Goal: Information Seeking & Learning: Learn about a topic

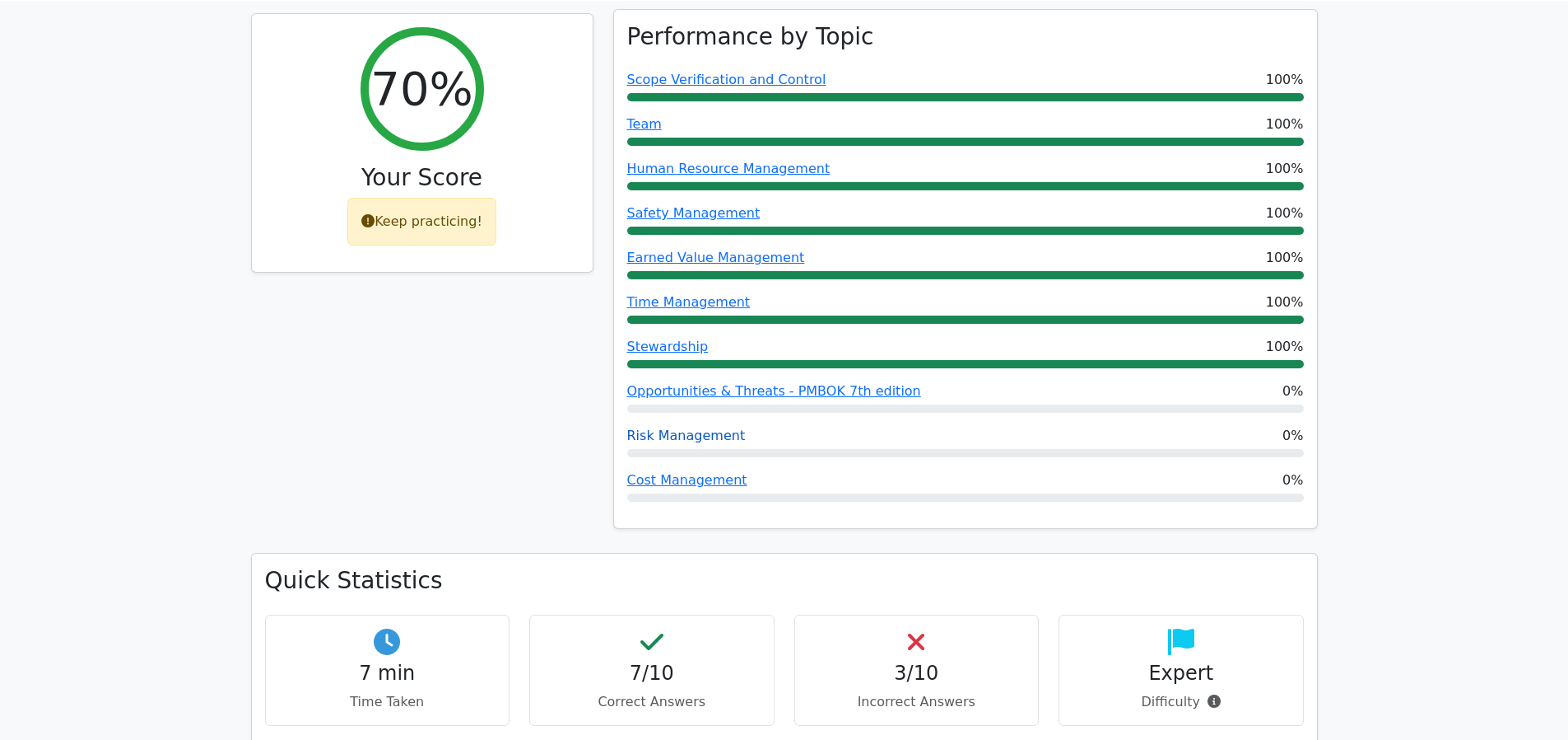
scroll to position [153, 0]
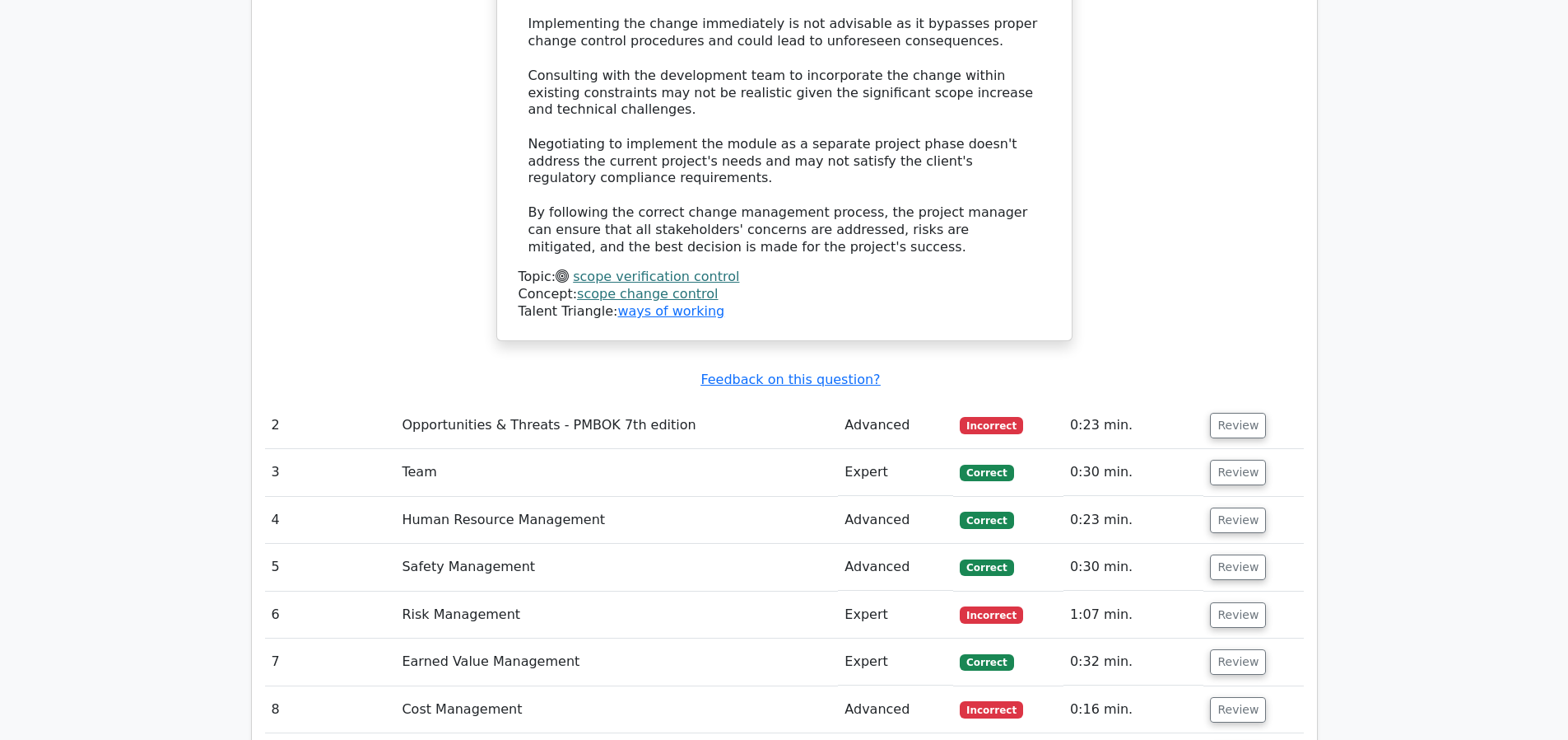
scroll to position [3351, 0]
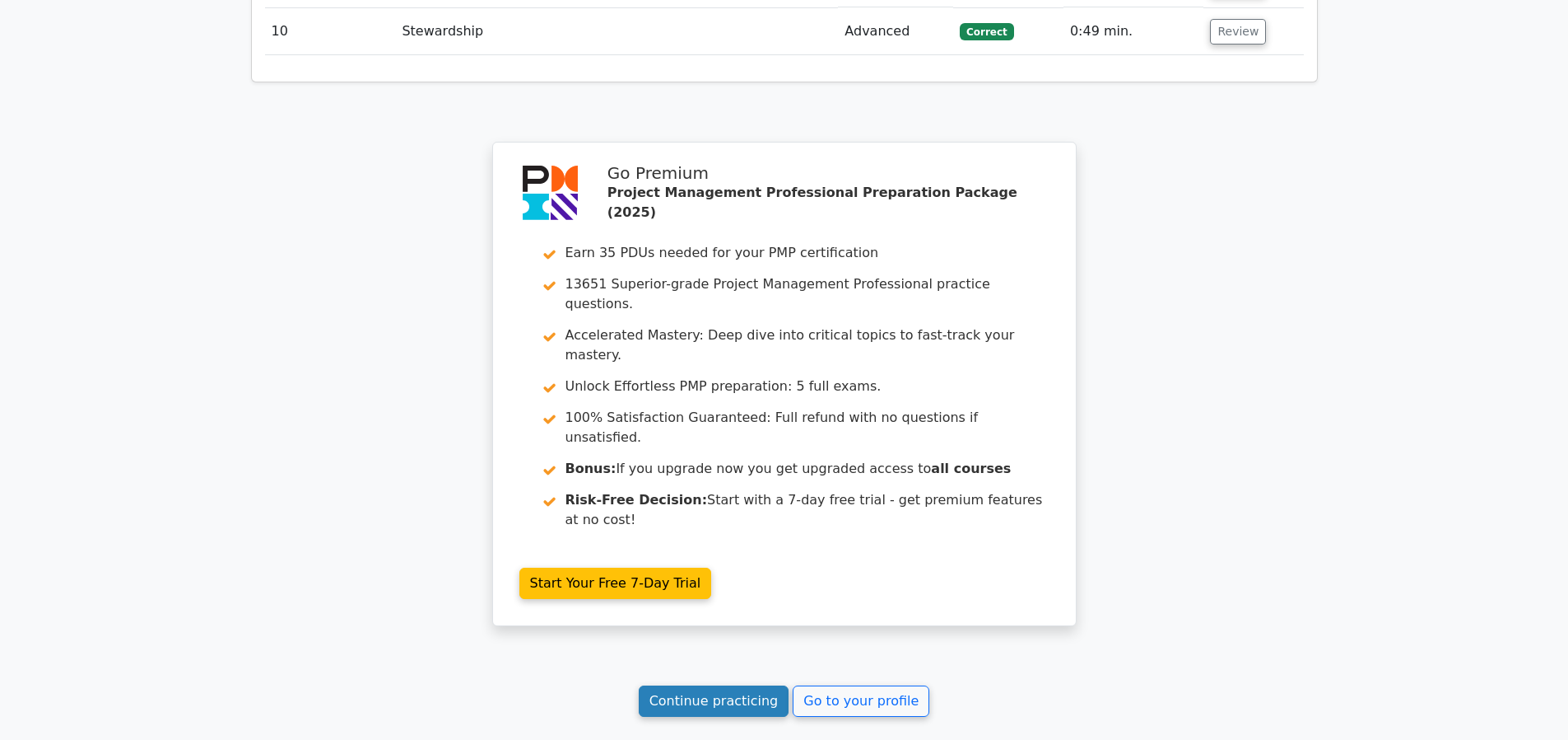
click at [749, 685] on link "Continue practicing" at bounding box center [714, 700] width 151 height 31
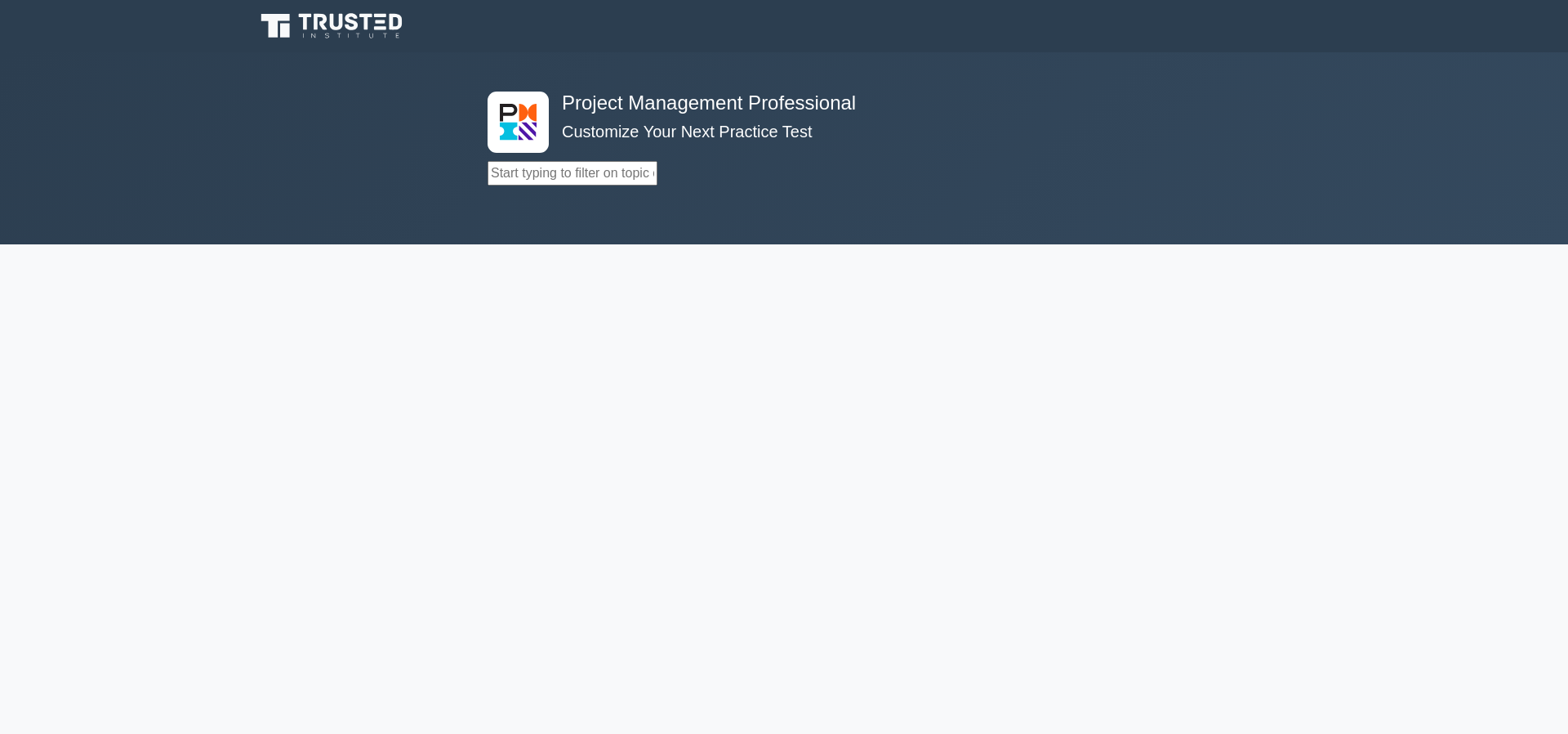
click at [698, 189] on div "Project Management Professional Customize Your Next Practice Test Topics Scope …" at bounding box center [784, 148] width 613 height 192
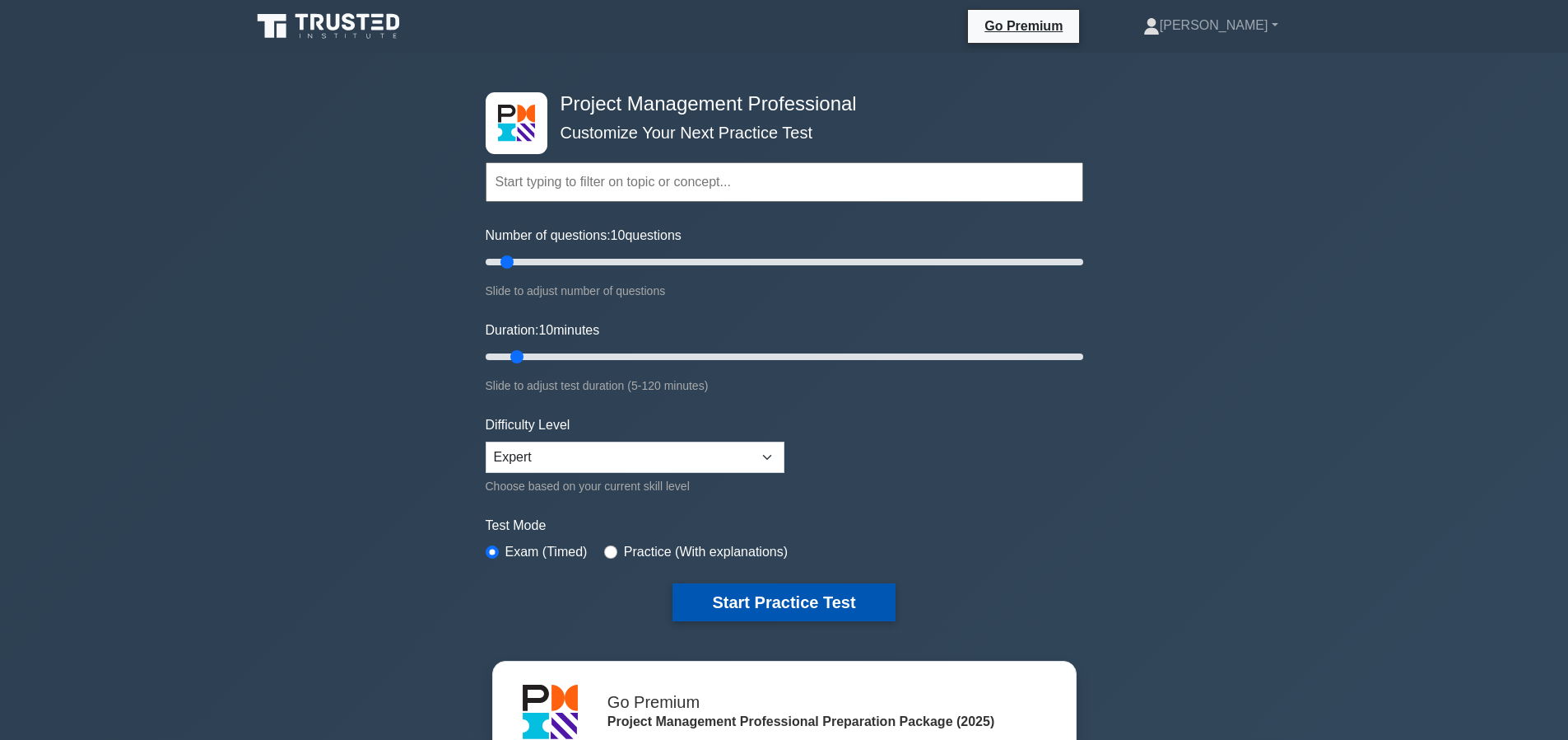
click at [778, 599] on button "Start Practice Test" at bounding box center [784, 602] width 222 height 38
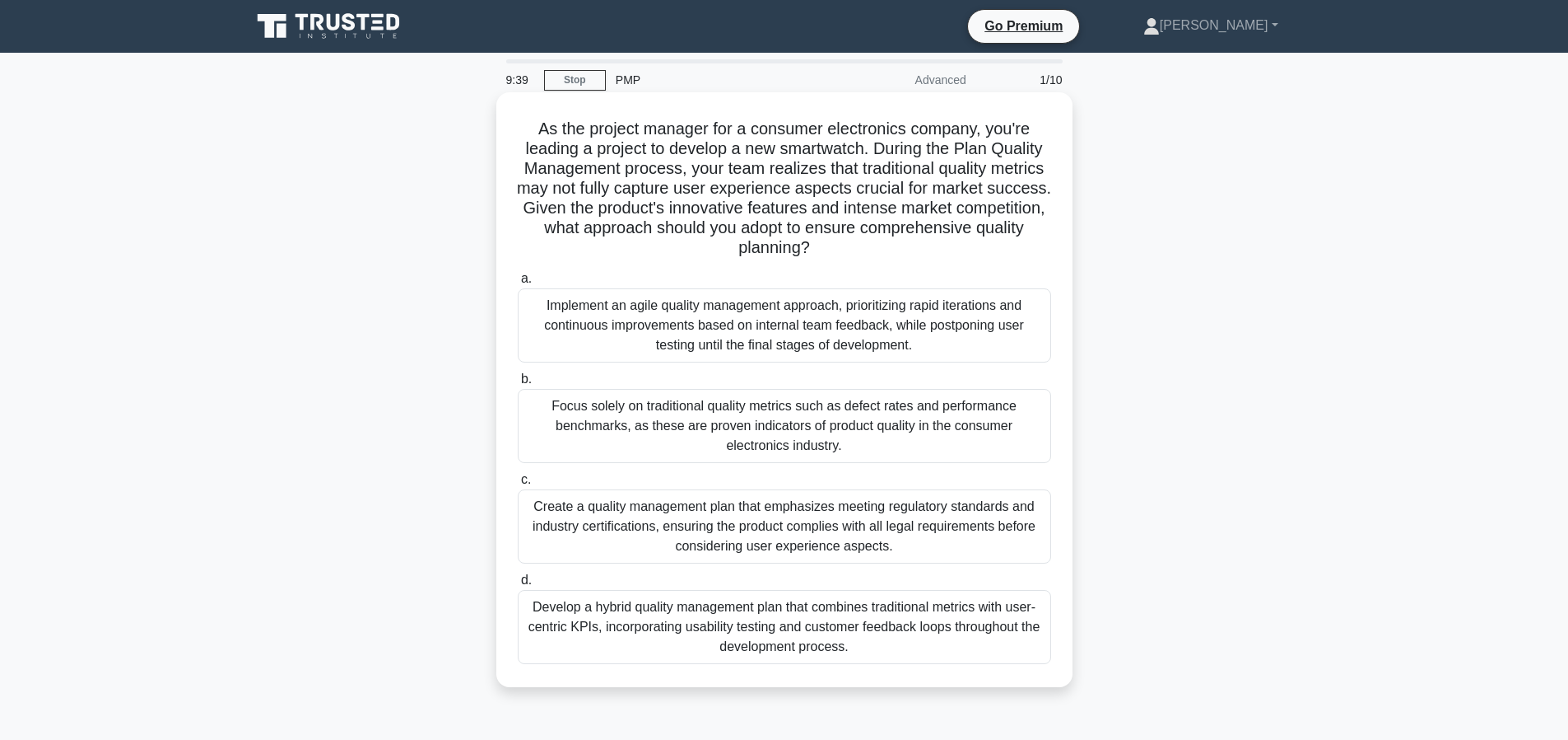
drag, startPoint x: 524, startPoint y: 216, endPoint x: 1028, endPoint y: 250, distance: 505.1
click at [1028, 250] on h5 "As the project manager for a consumer electronics company, you're leading a pro…" at bounding box center [784, 189] width 537 height 140
click at [598, 521] on div "Create a quality management plan that emphasizes meeting regulatory standards a…" at bounding box center [785, 526] width 534 height 74
click at [518, 485] on input "c. Create a quality management plan that emphasizes meeting regulatory standard…" at bounding box center [518, 479] width 0 height 11
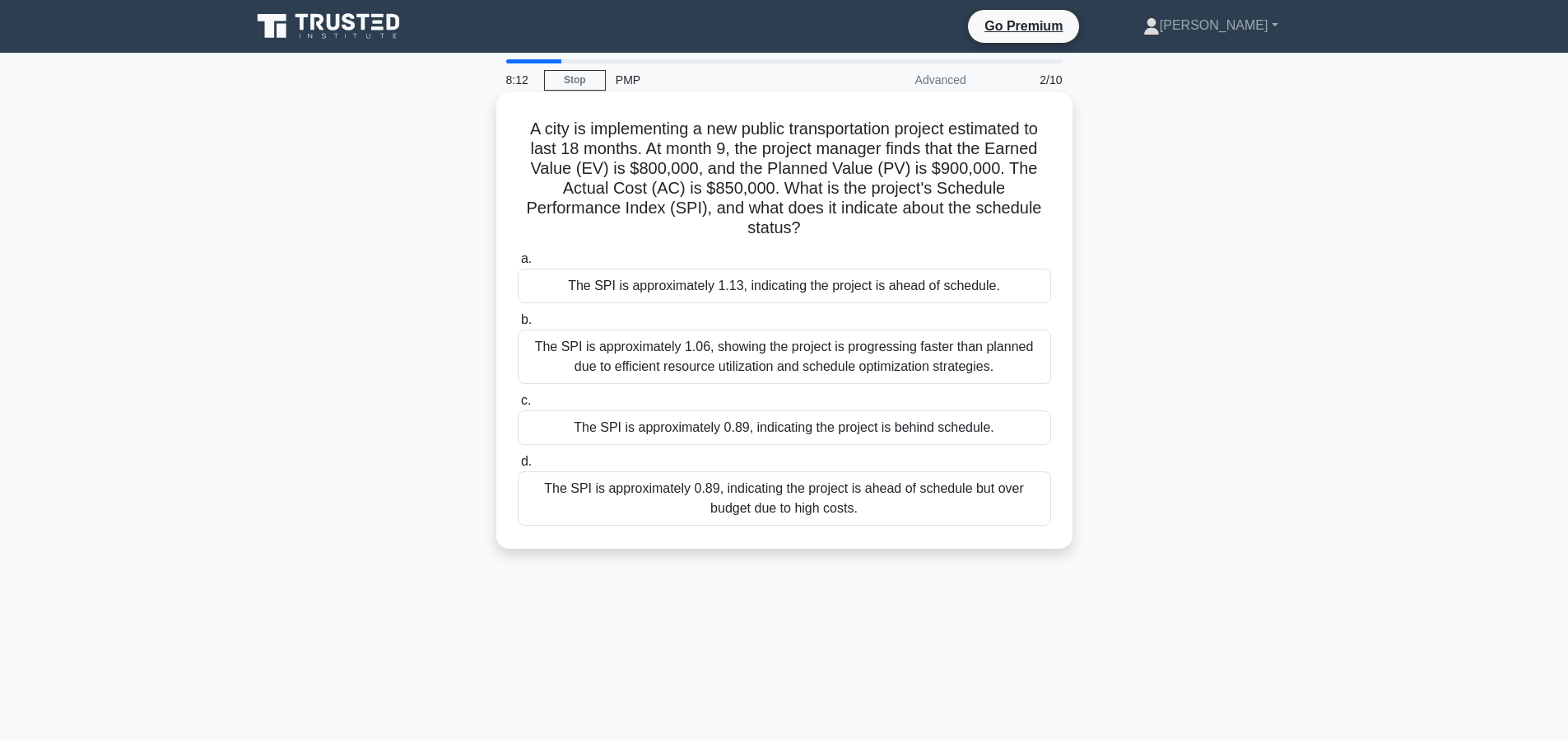
click at [662, 411] on div "The SPI is approximately 0.89, indicating the project is behind schedule." at bounding box center [785, 428] width 534 height 35
click at [518, 406] on input "c. The SPI is approximately 0.89, indicating the project is behind schedule." at bounding box center [518, 400] width 0 height 11
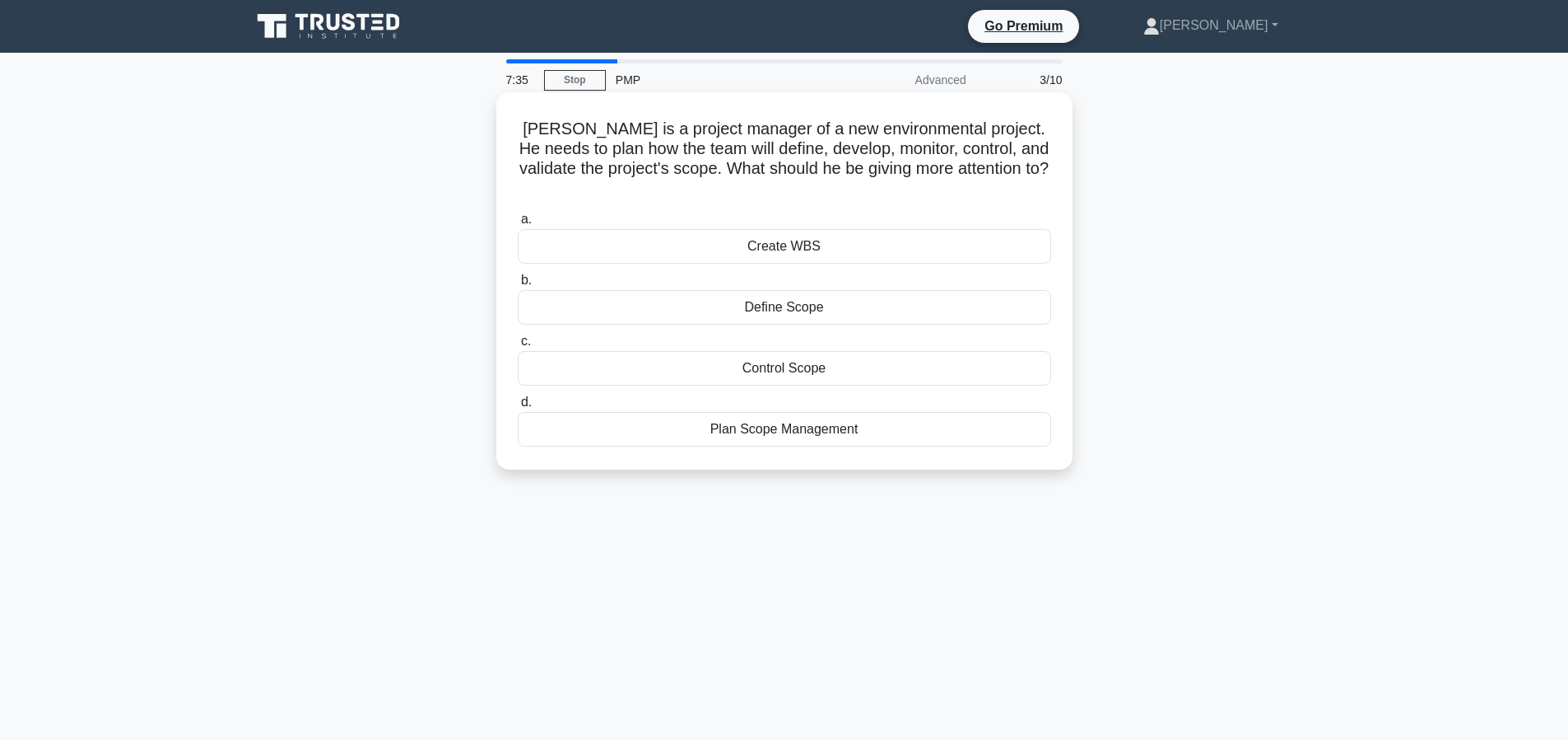
click at [855, 414] on div "Plan Scope Management" at bounding box center [785, 429] width 534 height 35
click at [518, 407] on input "d. Plan Scope Management" at bounding box center [518, 401] width 0 height 11
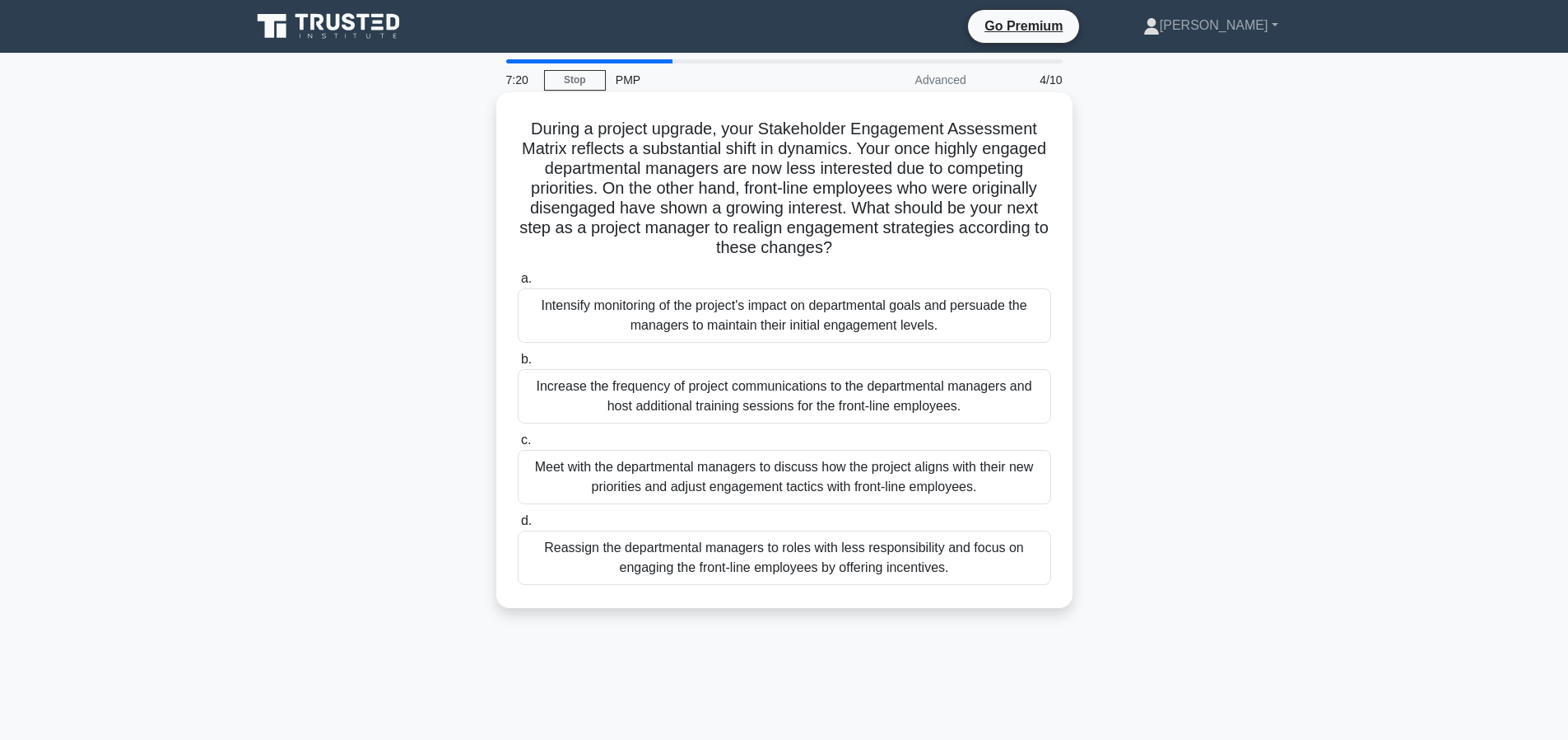
drag, startPoint x: 527, startPoint y: 128, endPoint x: 873, endPoint y: 248, distance: 366.2
click at [873, 248] on h5 "During a project upgrade, your Stakeholder Engagement Assessment Matrix reflect…" at bounding box center [784, 189] width 537 height 140
click at [631, 187] on h5 "During a project upgrade, your Stakeholder Engagement Assessment Matrix reflect…" at bounding box center [784, 189] width 537 height 140
drag, startPoint x: 609, startPoint y: 188, endPoint x: 887, endPoint y: 252, distance: 285.3
click at [887, 252] on h5 "During a project upgrade, your Stakeholder Engagement Assessment Matrix reflect…" at bounding box center [784, 189] width 537 height 140
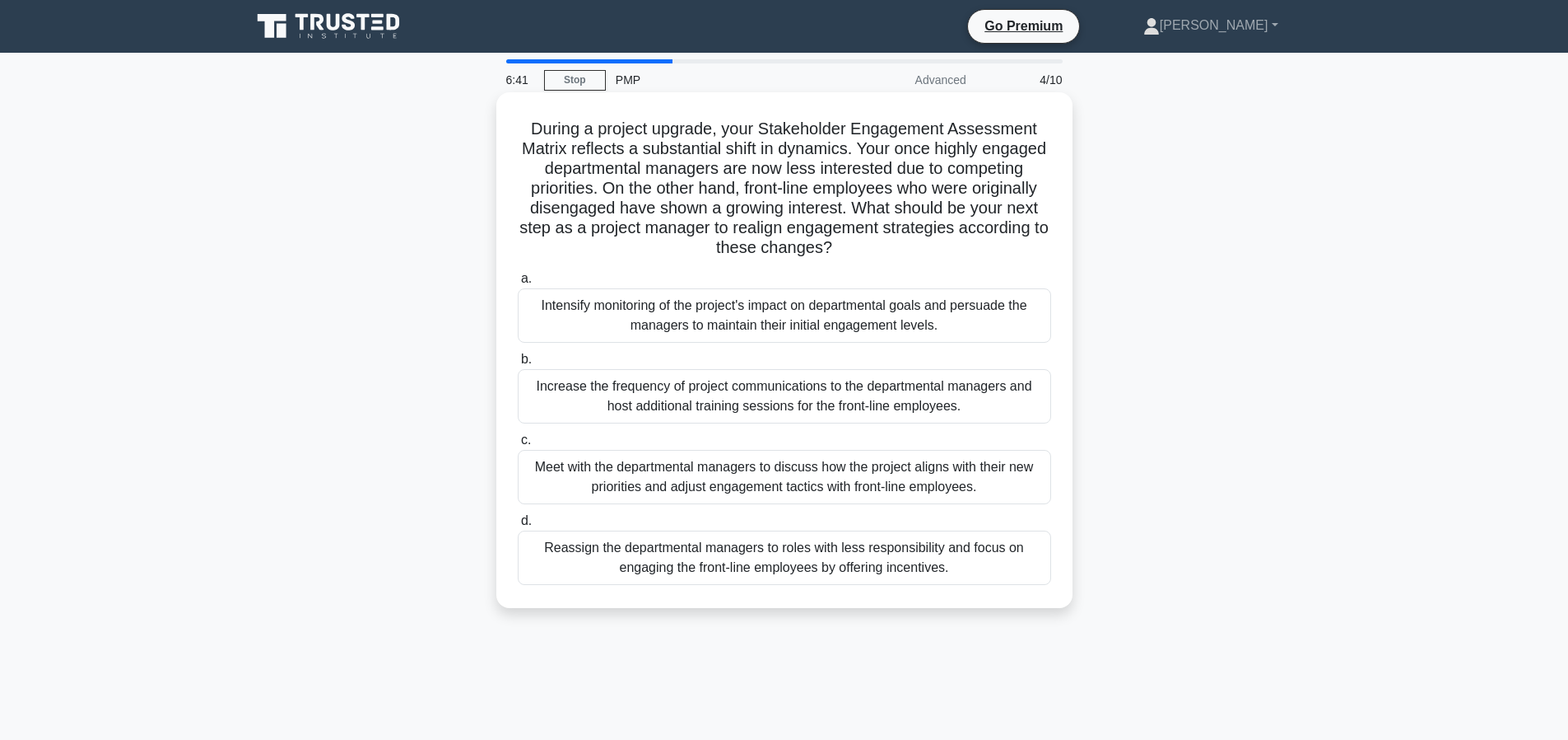
click at [618, 202] on h5 "During a project upgrade, your Stakeholder Engagement Assessment Matrix reflect…" at bounding box center [784, 189] width 537 height 140
drag, startPoint x: 601, startPoint y: 207, endPoint x: 858, endPoint y: 246, distance: 259.9
click at [858, 246] on h5 "During a project upgrade, your Stakeholder Engagement Assessment Matrix reflect…" at bounding box center [784, 189] width 537 height 140
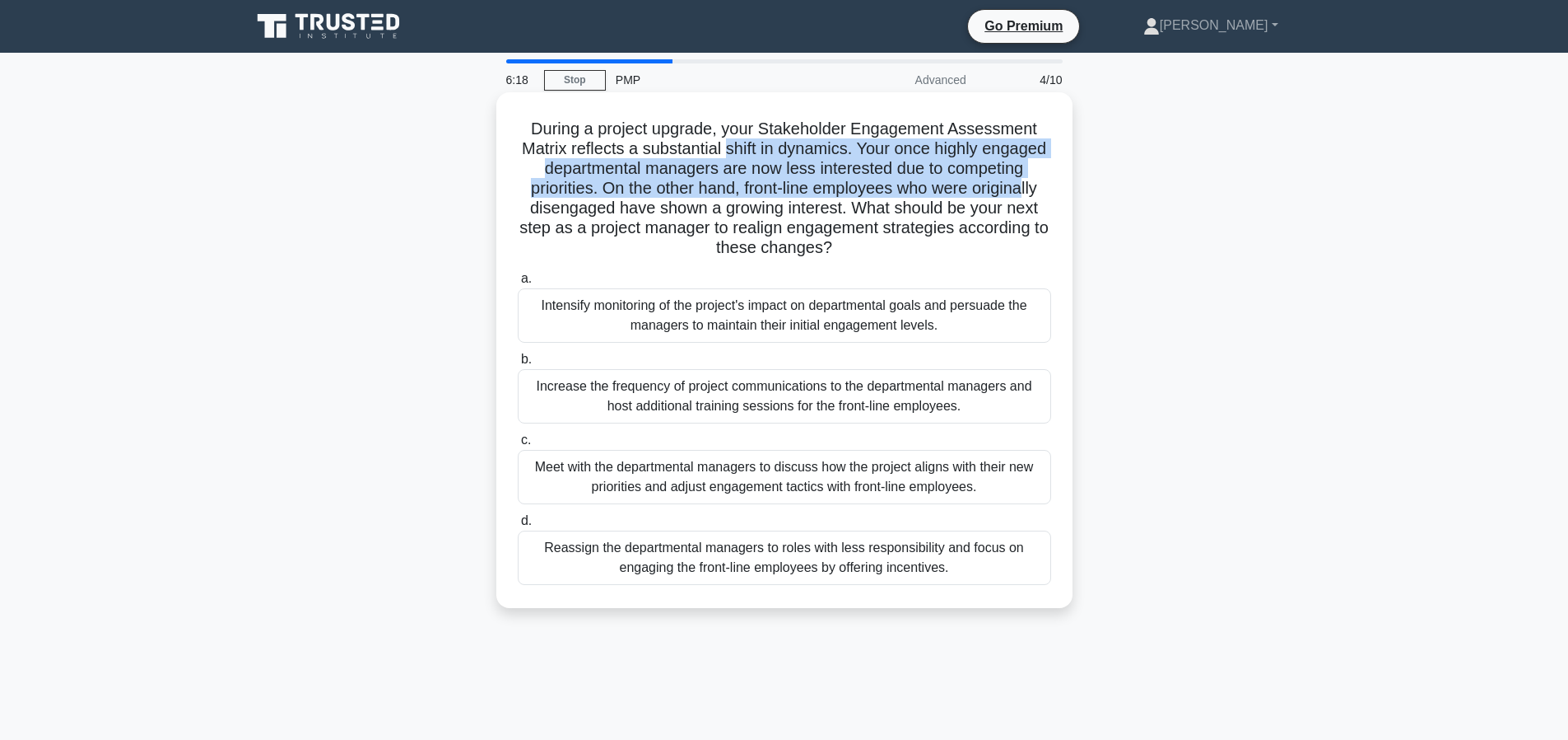
drag, startPoint x: 729, startPoint y: 155, endPoint x: 1025, endPoint y: 186, distance: 297.6
click at [1025, 186] on h5 "During a project upgrade, your Stakeholder Engagement Assessment Matrix reflect…" at bounding box center [784, 189] width 537 height 140
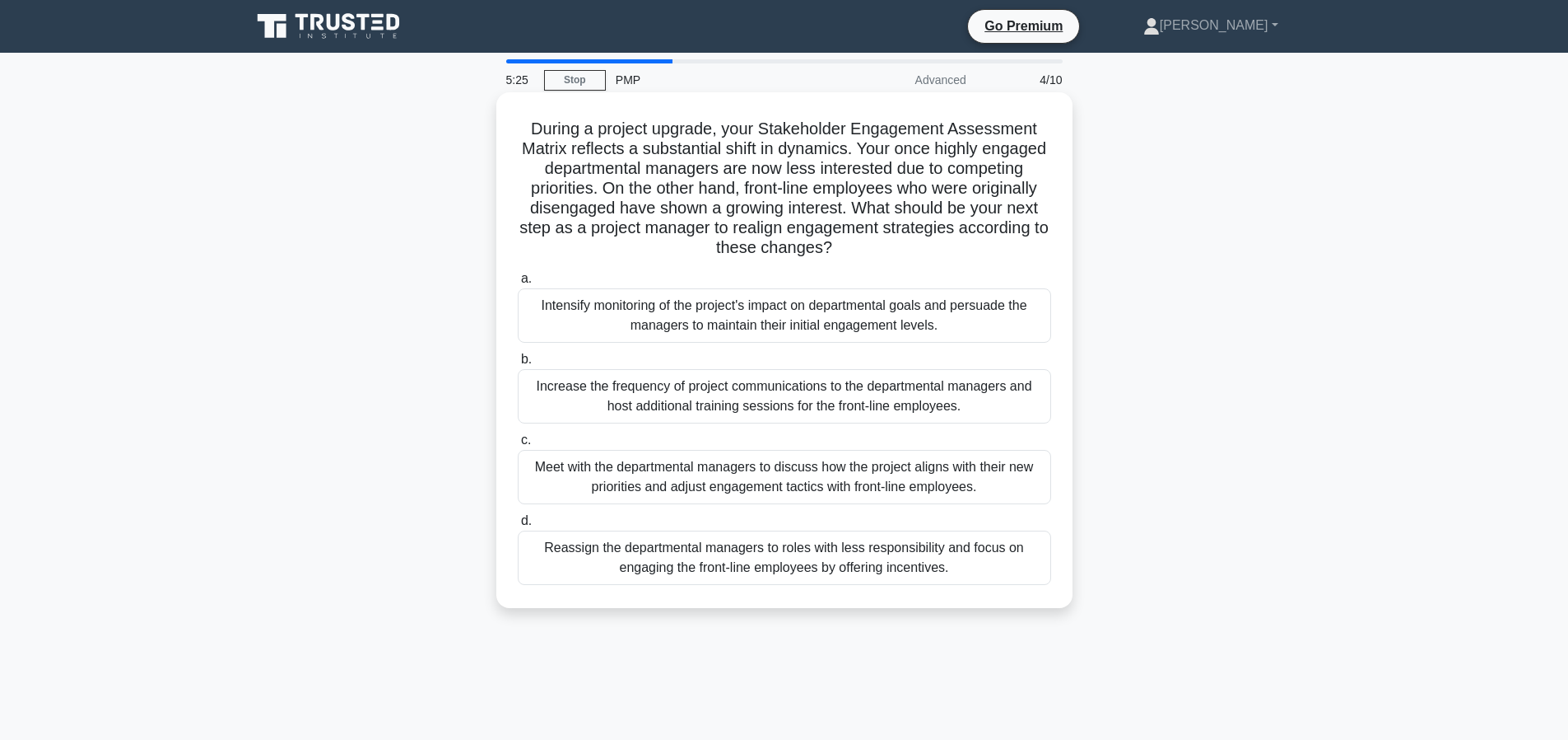
click at [644, 471] on div "Meet with the departmental managers to discuss how the project aligns with thei…" at bounding box center [785, 477] width 534 height 54
click at [518, 446] on input "c. Meet with the departmental managers to discuss how the project aligns with t…" at bounding box center [518, 440] width 0 height 11
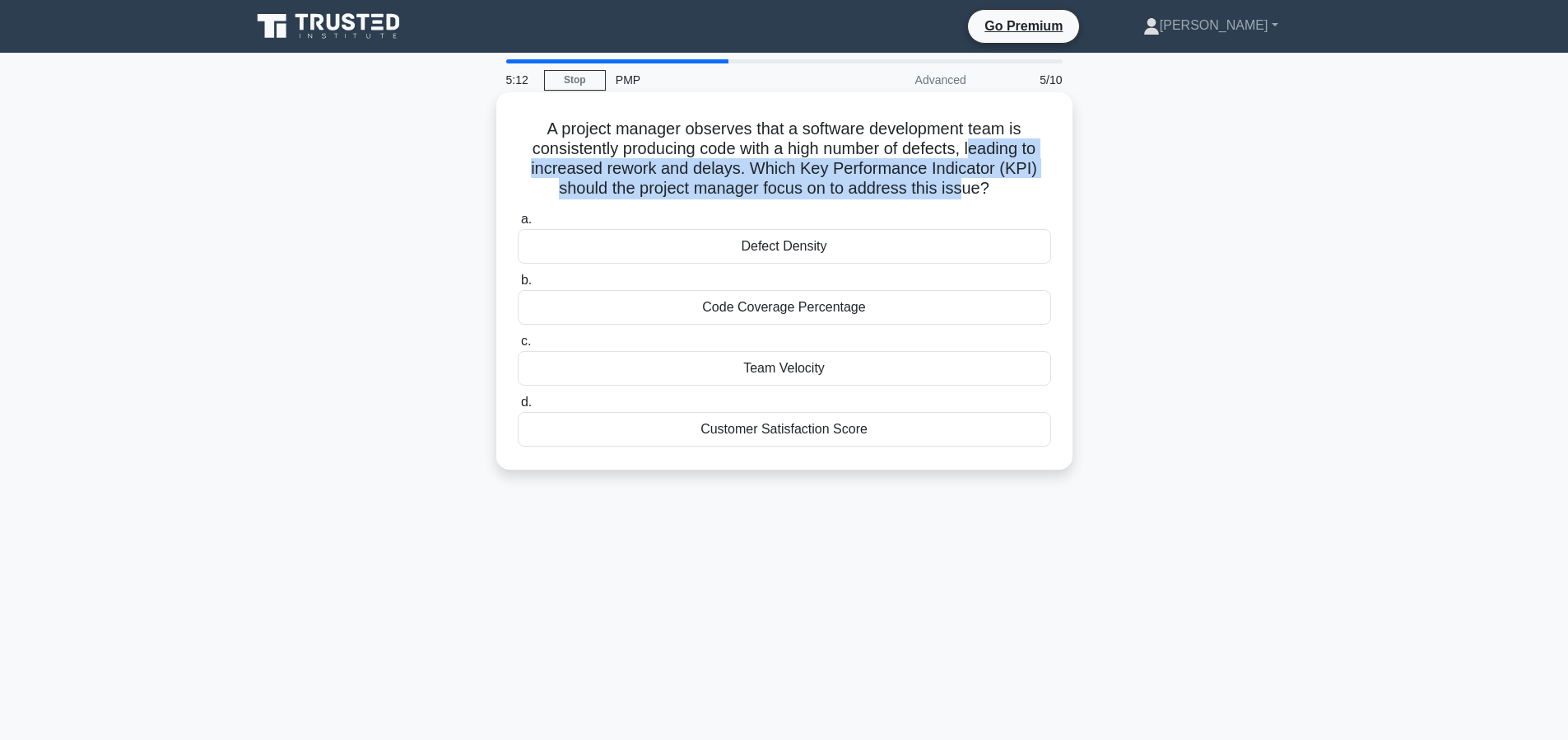
drag, startPoint x: 970, startPoint y: 152, endPoint x: 962, endPoint y: 180, distance: 29.1
click at [962, 180] on h5 "A project manager observes that a software development team is consistently pro…" at bounding box center [784, 159] width 537 height 80
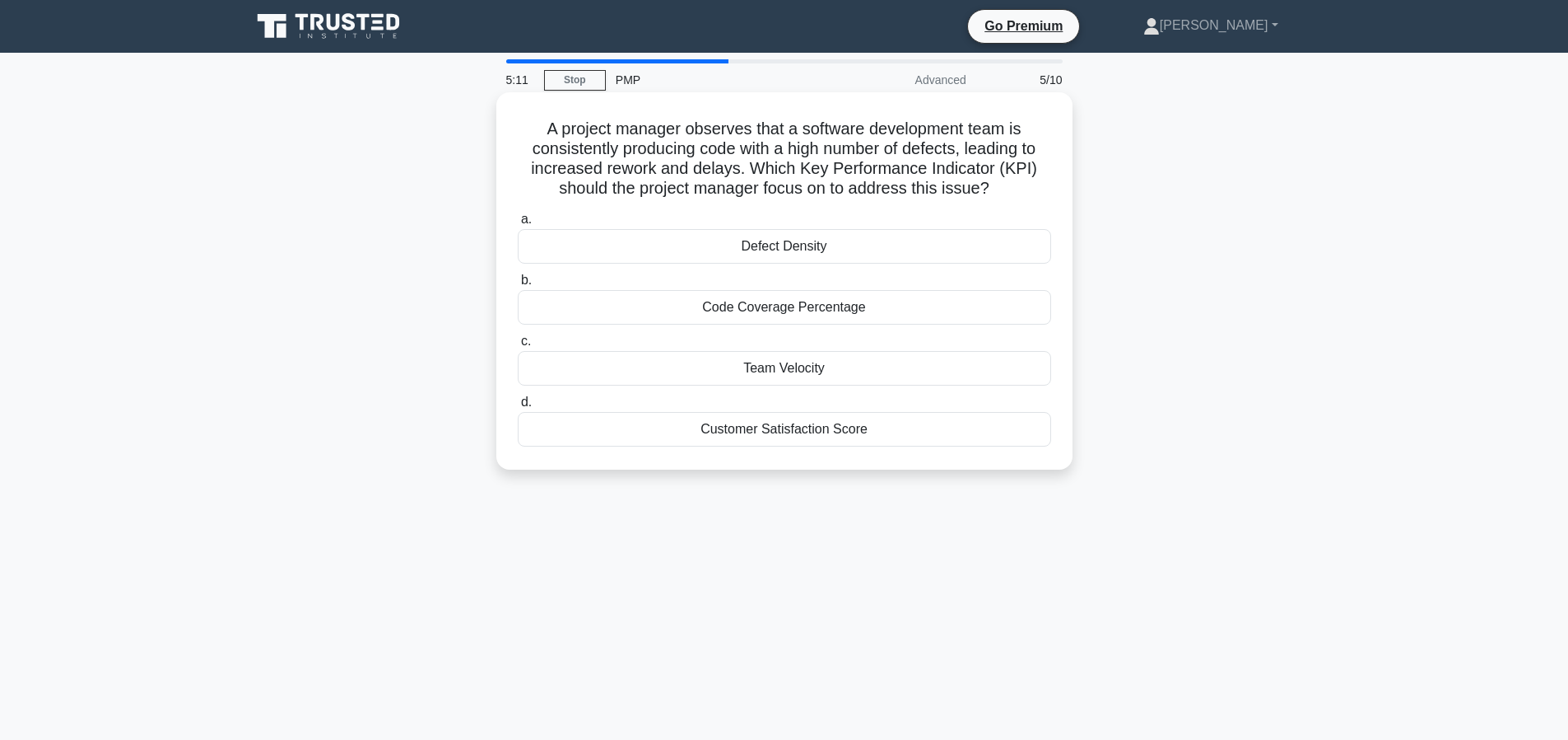
drag, startPoint x: 769, startPoint y: 161, endPoint x: 1034, endPoint y: 191, distance: 266.7
click at [1034, 191] on h5 "A project manager observes that a software development team is consistently pro…" at bounding box center [784, 159] width 537 height 80
click at [1002, 188] on icon ".spinner_0XTQ{transform-origin:center;animation:spinner_y6GP .75s linear infini…" at bounding box center [999, 190] width 19 height 19
drag, startPoint x: 552, startPoint y: 125, endPoint x: 997, endPoint y: 192, distance: 450.0
click at [997, 192] on h5 "A project manager observes that a software development team is consistently pro…" at bounding box center [784, 159] width 537 height 80
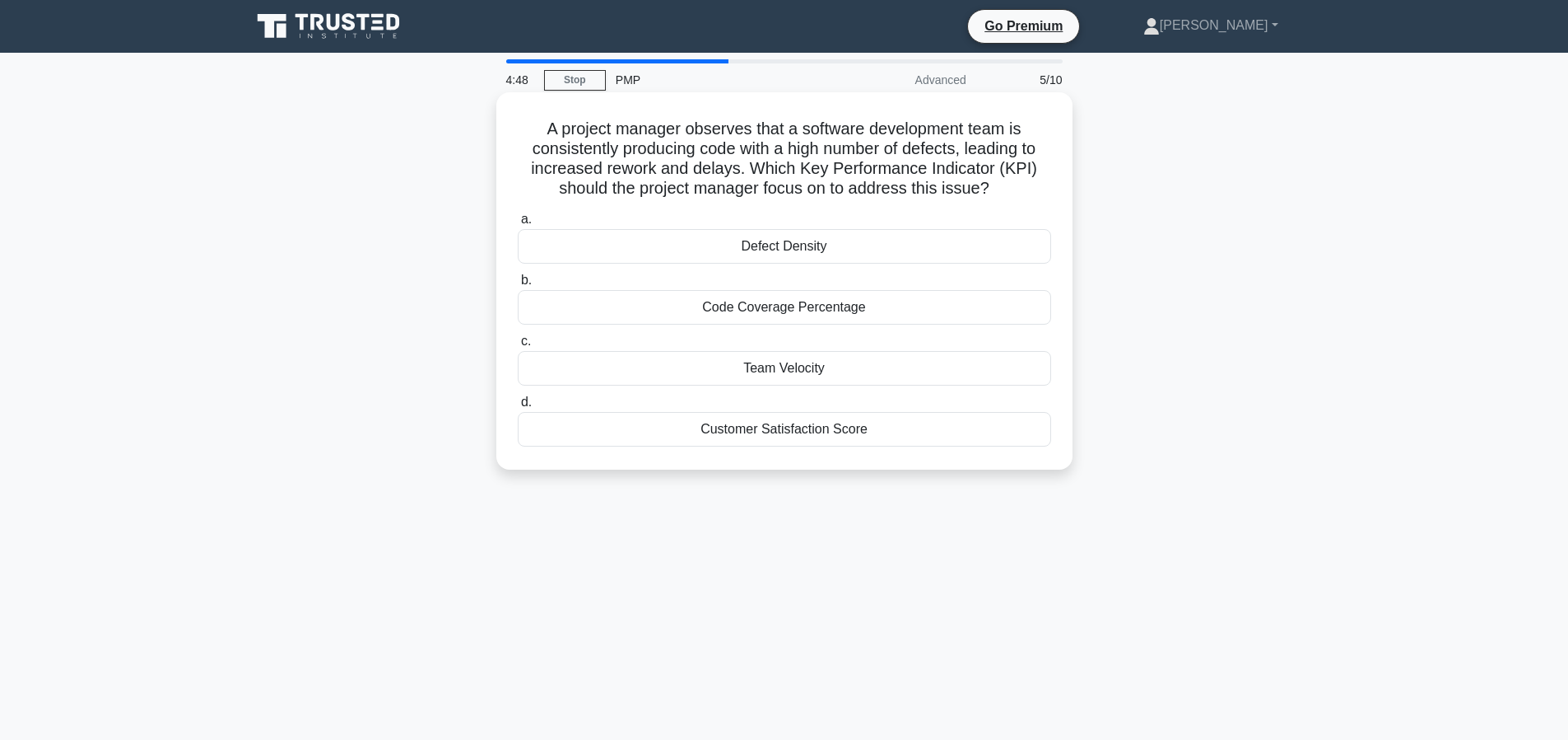
click at [820, 210] on label "a. Defect Density" at bounding box center [785, 236] width 534 height 54
click at [518, 214] on input "a. Defect Density" at bounding box center [518, 219] width 0 height 11
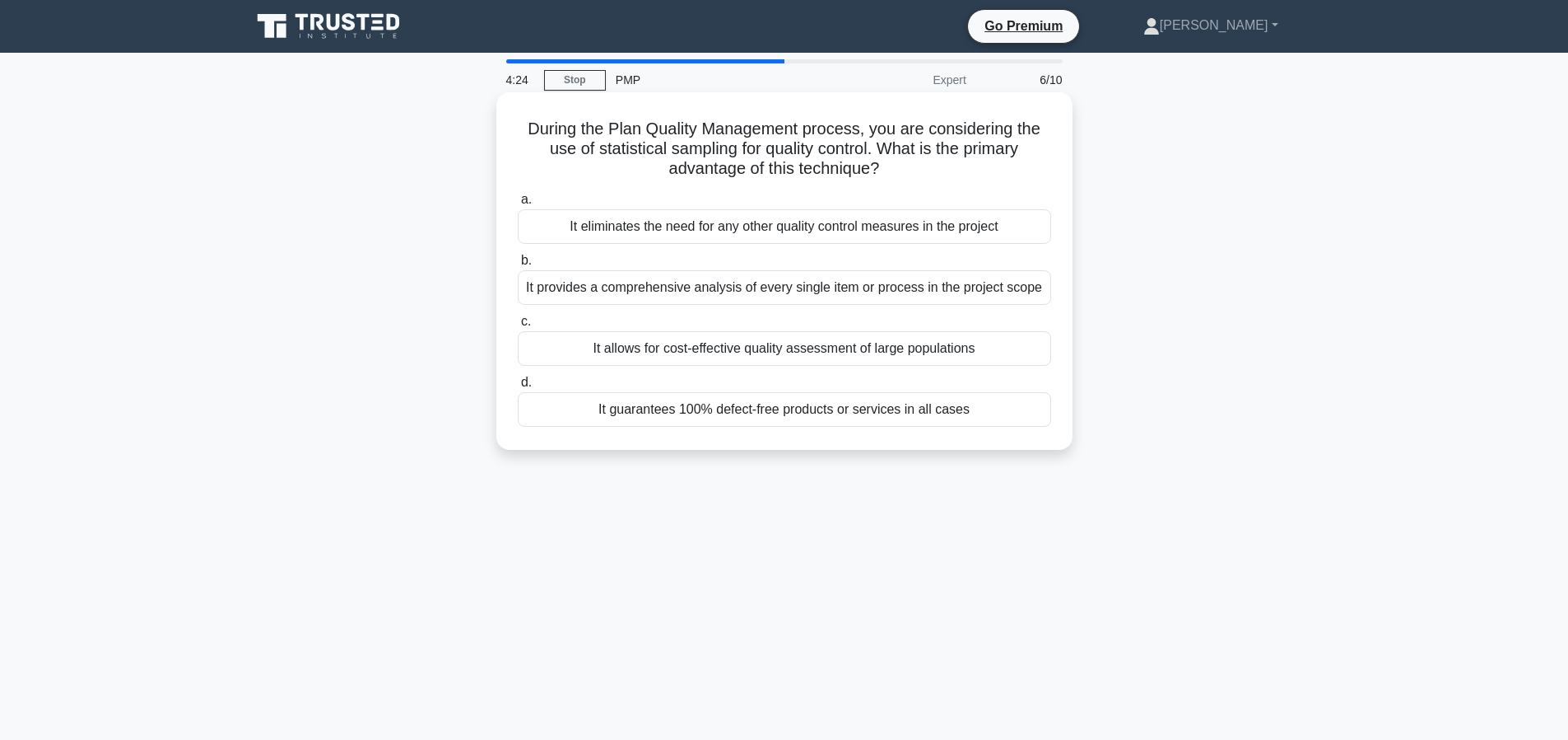
click at [743, 225] on div "It eliminates the need for any other quality control measures in the project" at bounding box center [785, 226] width 534 height 35
click at [518, 205] on input "a. It eliminates the need for any other quality control measures in the project" at bounding box center [518, 199] width 0 height 11
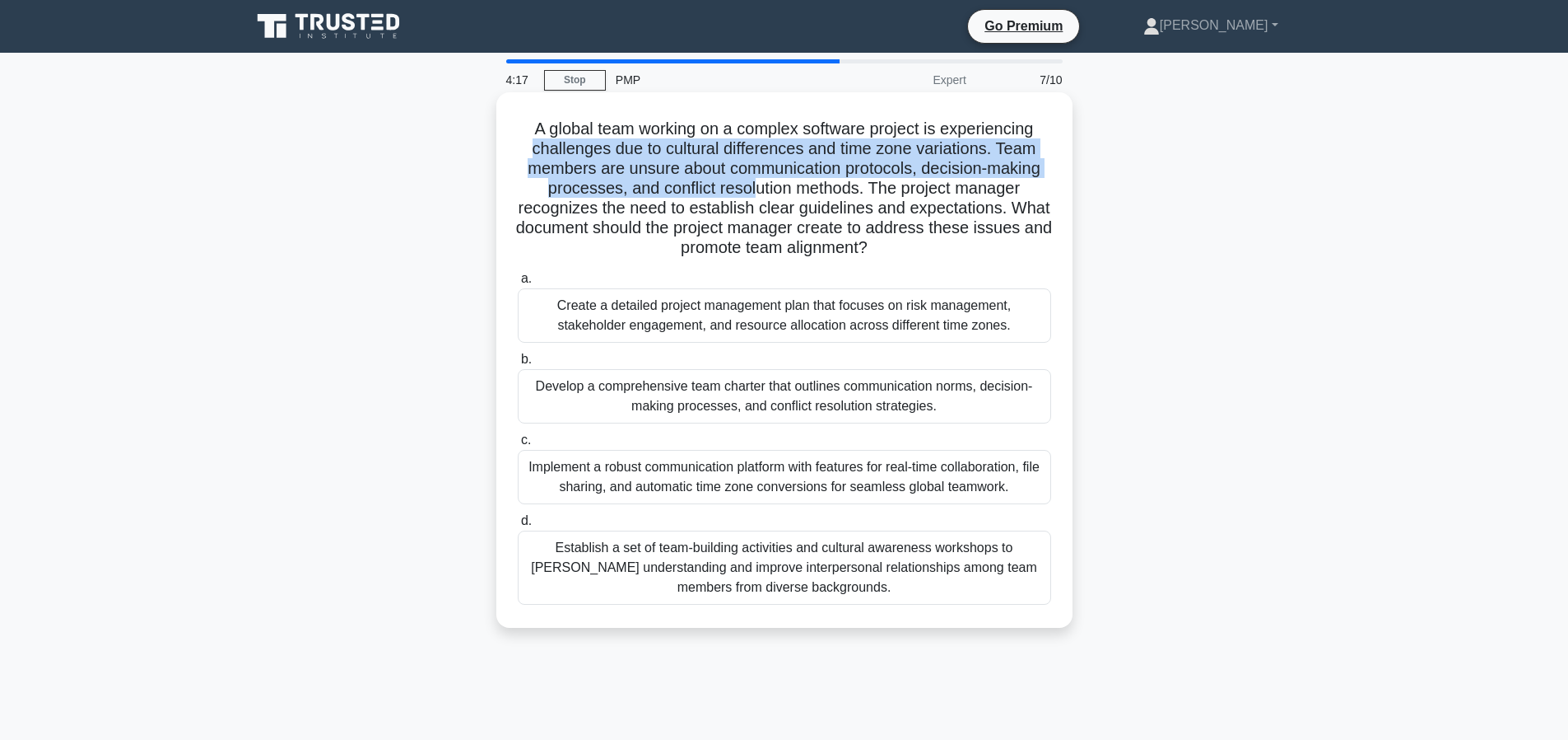
drag, startPoint x: 534, startPoint y: 148, endPoint x: 754, endPoint y: 186, distance: 223.3
click at [755, 186] on h5 "A global team working on a complex software project is experiencing challenges …" at bounding box center [784, 189] width 537 height 140
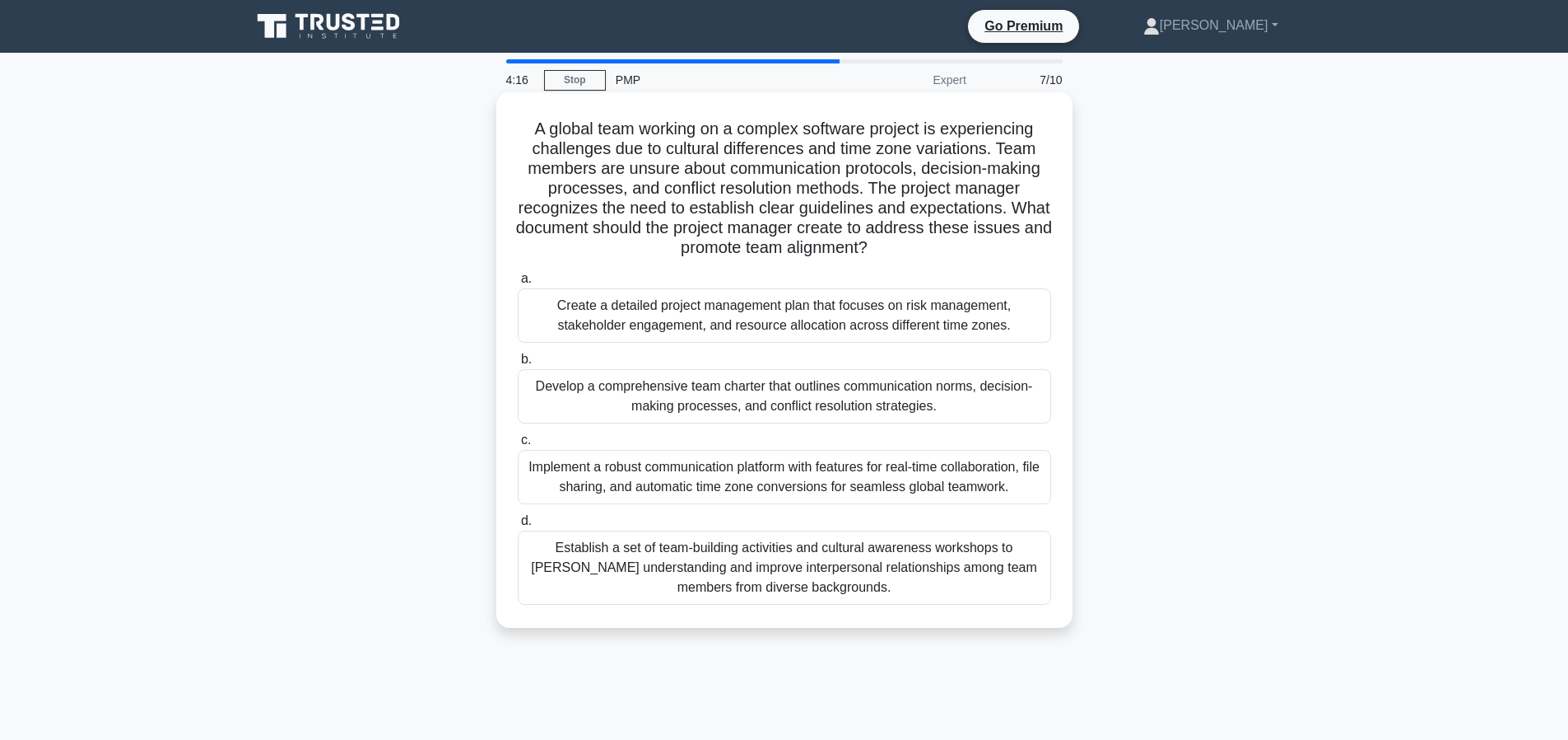
click at [555, 158] on h5 "A global team working on a complex software project is experiencing challenges …" at bounding box center [784, 189] width 537 height 140
click at [773, 405] on div "Develop a comprehensive team charter that outlines communication norms, decisio…" at bounding box center [785, 396] width 534 height 54
click at [518, 365] on input "b. Develop a comprehensive team charter that outlines communication norms, deci…" at bounding box center [518, 359] width 0 height 11
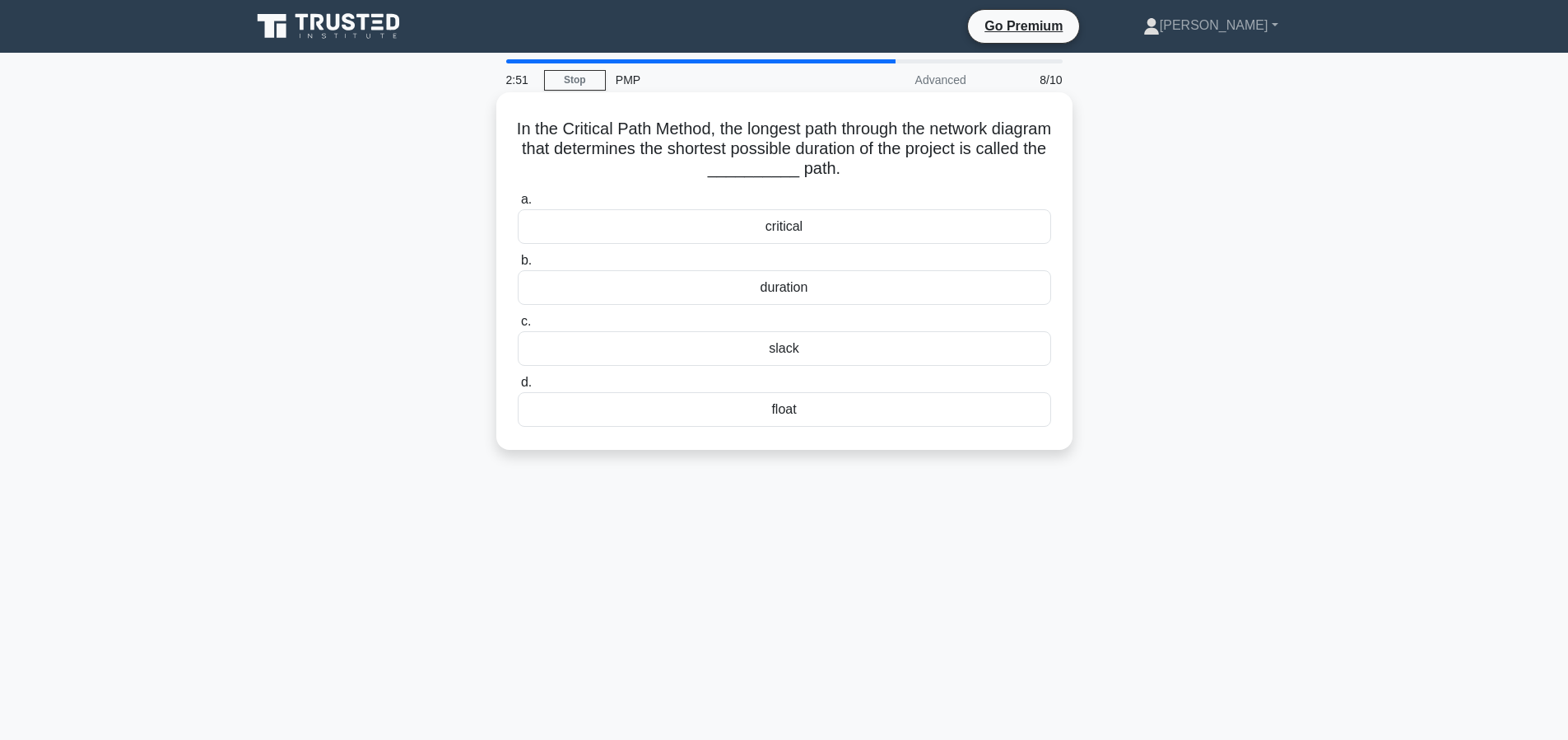
click at [789, 221] on div "critical" at bounding box center [785, 226] width 534 height 35
click at [518, 205] on input "a. critical" at bounding box center [518, 199] width 0 height 11
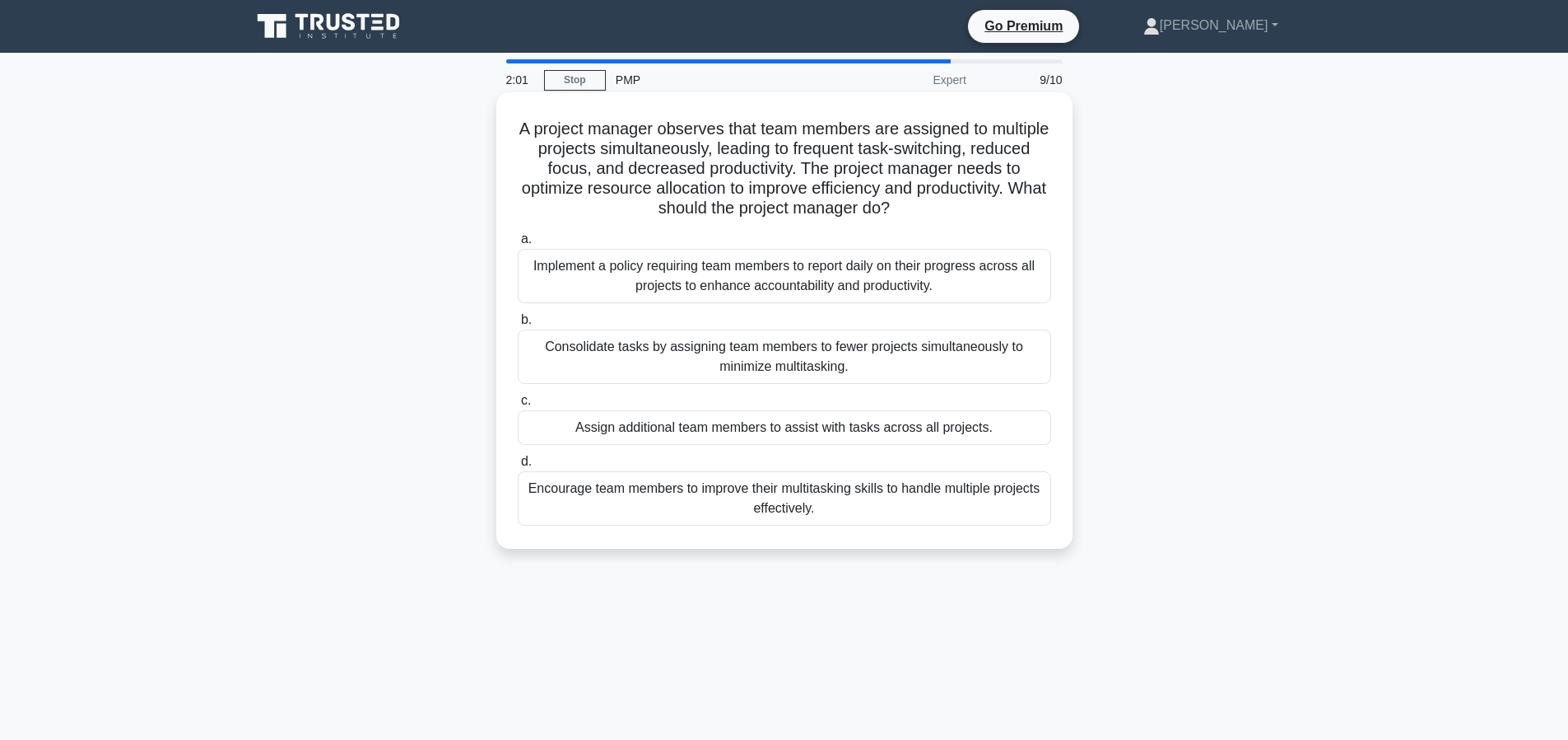
click at [658, 366] on div "Consolidate tasks by assigning team members to fewer projects simultaneously to…" at bounding box center [785, 357] width 534 height 54
click at [518, 325] on input "b. Consolidate tasks by assigning team members to fewer projects simultaneously…" at bounding box center [518, 319] width 0 height 11
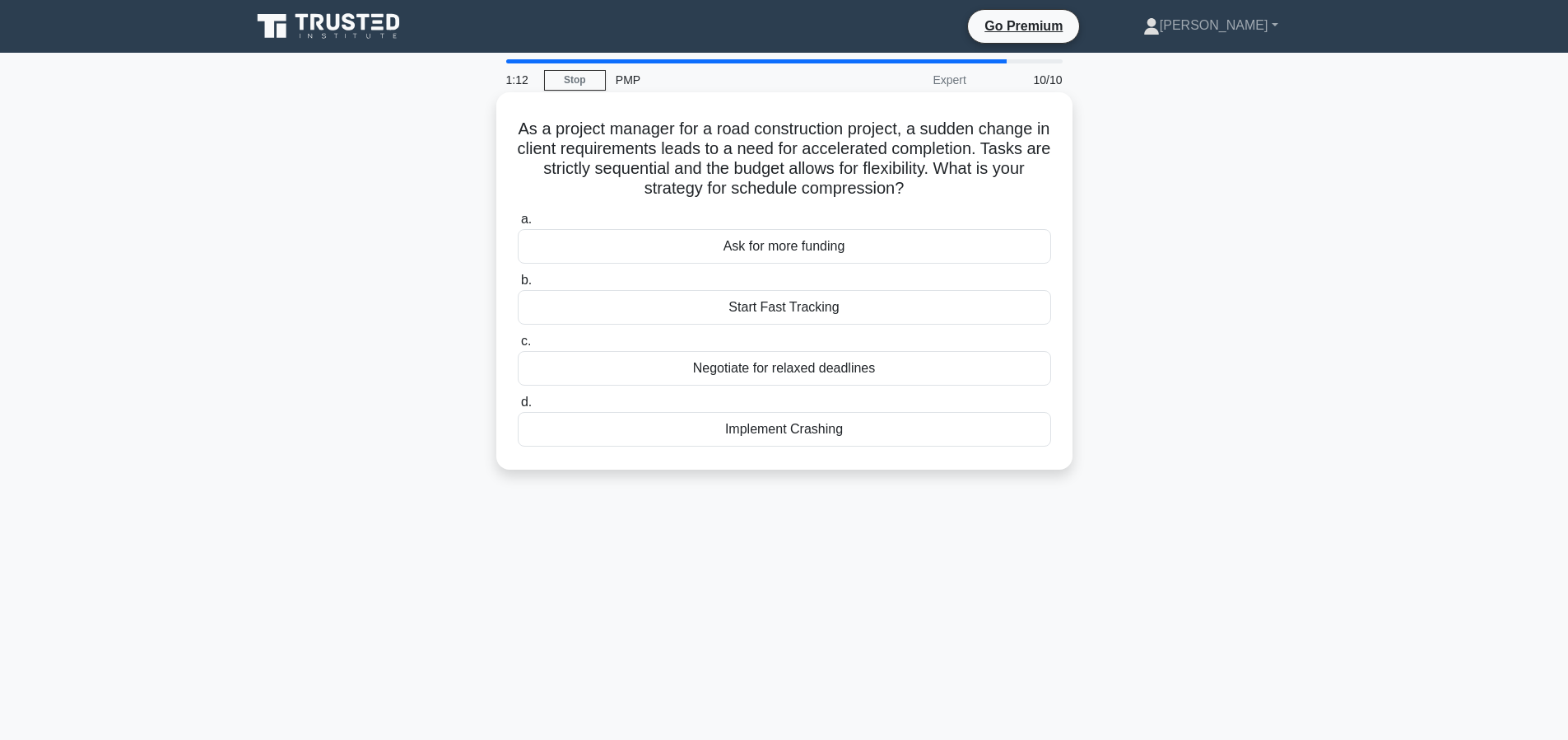
click at [750, 436] on div "Implement Crashing" at bounding box center [785, 429] width 534 height 35
click at [518, 407] on input "d. Implement Crashing" at bounding box center [518, 401] width 0 height 11
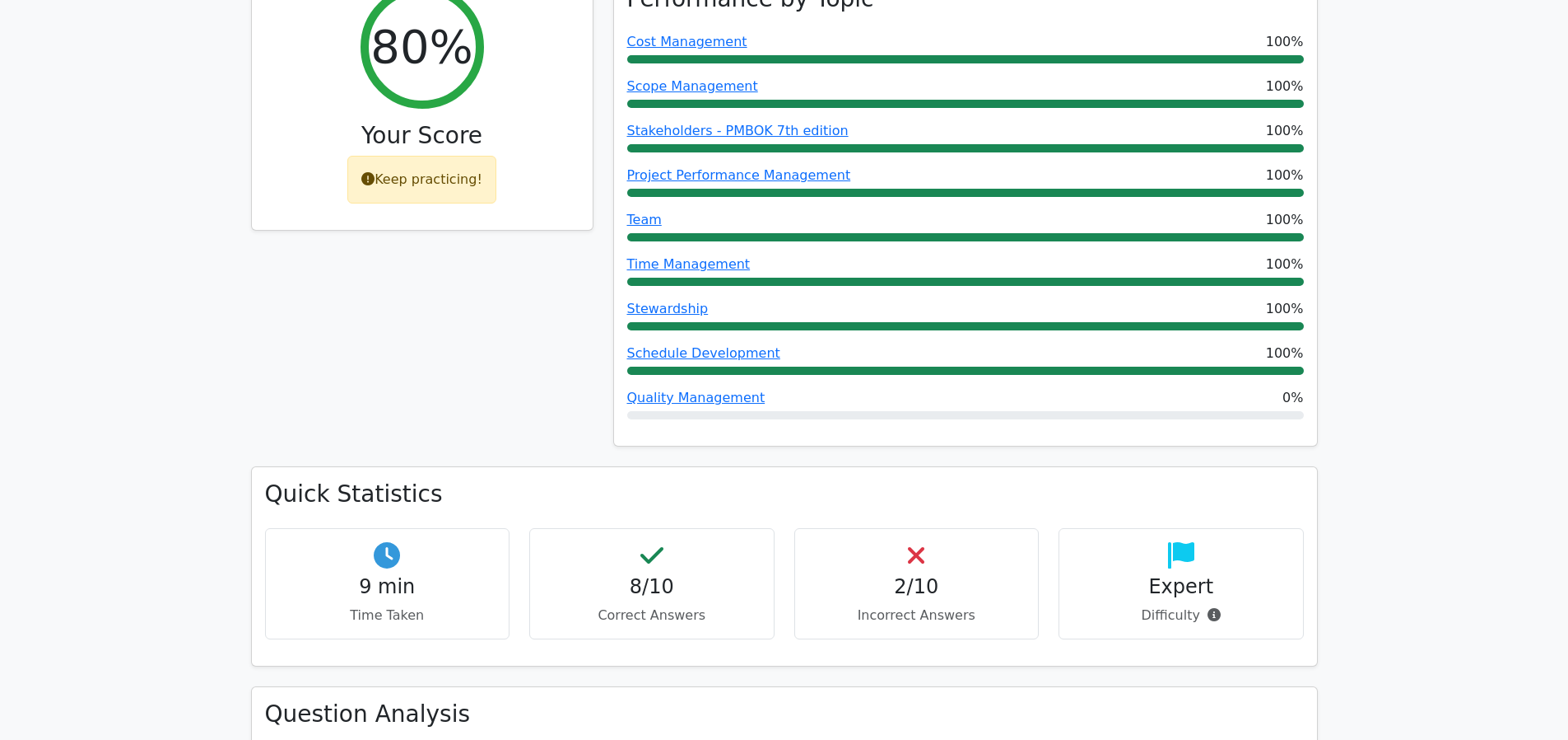
scroll to position [1355, 0]
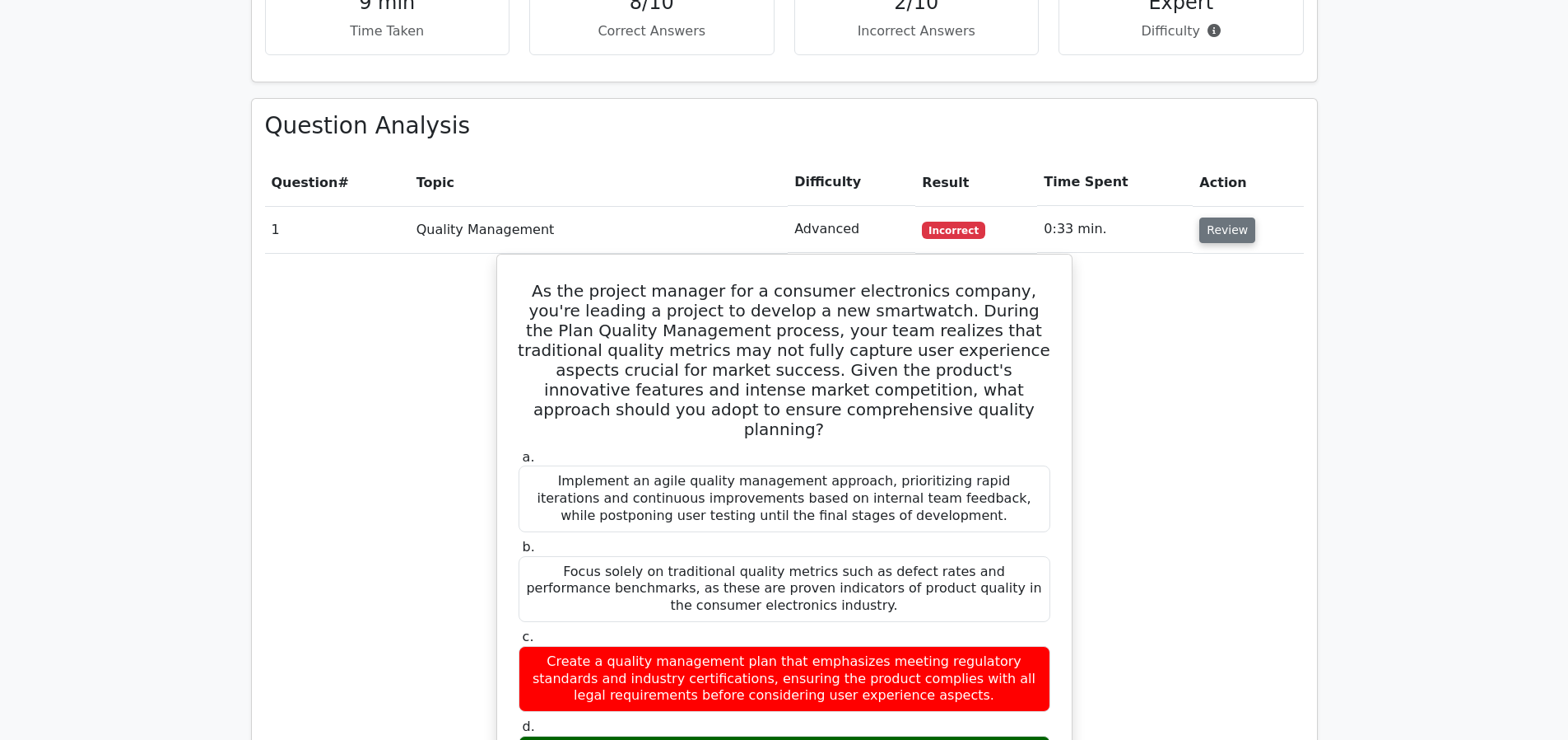
click at [1200, 218] on button "Review" at bounding box center [1228, 230] width 56 height 25
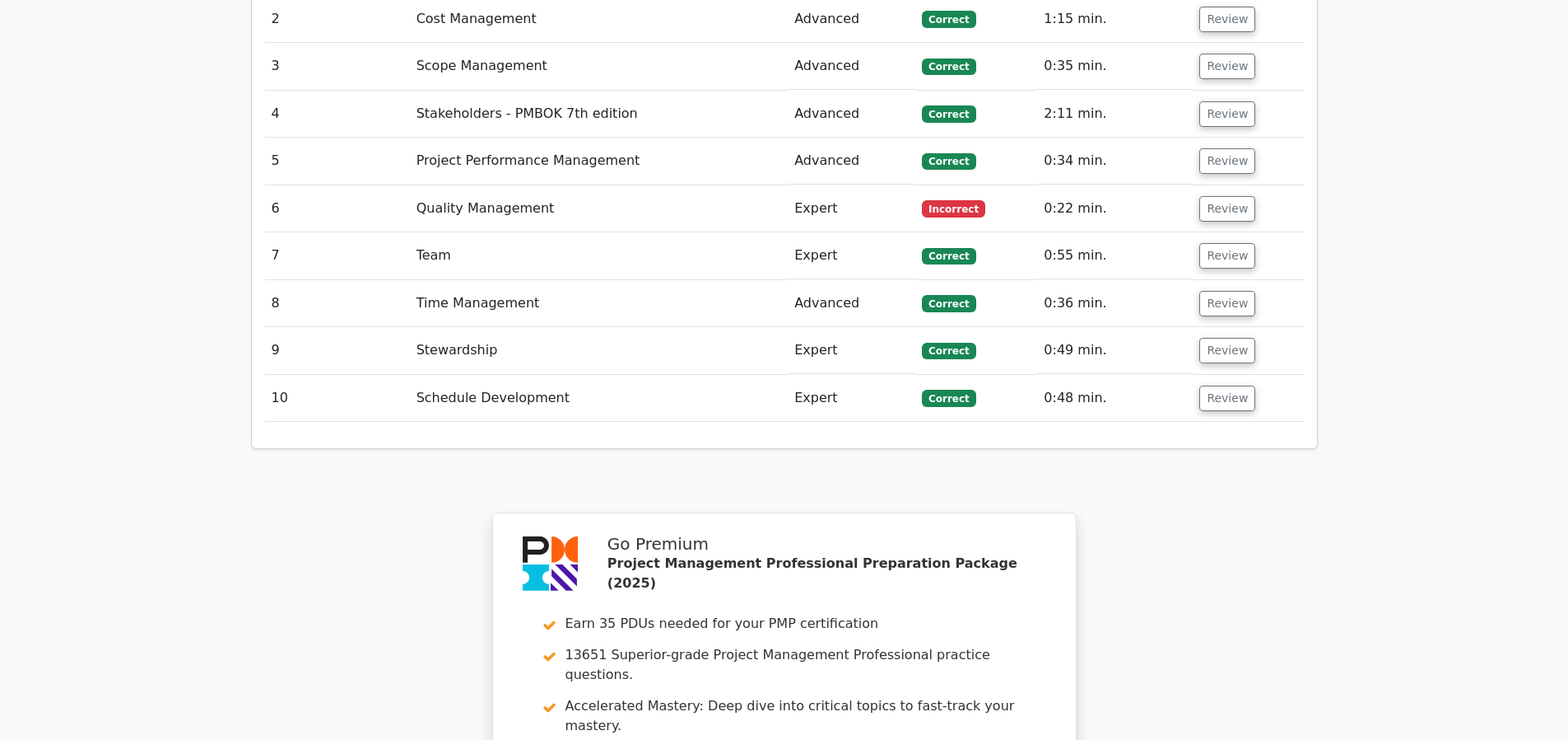
scroll to position [1056, 0]
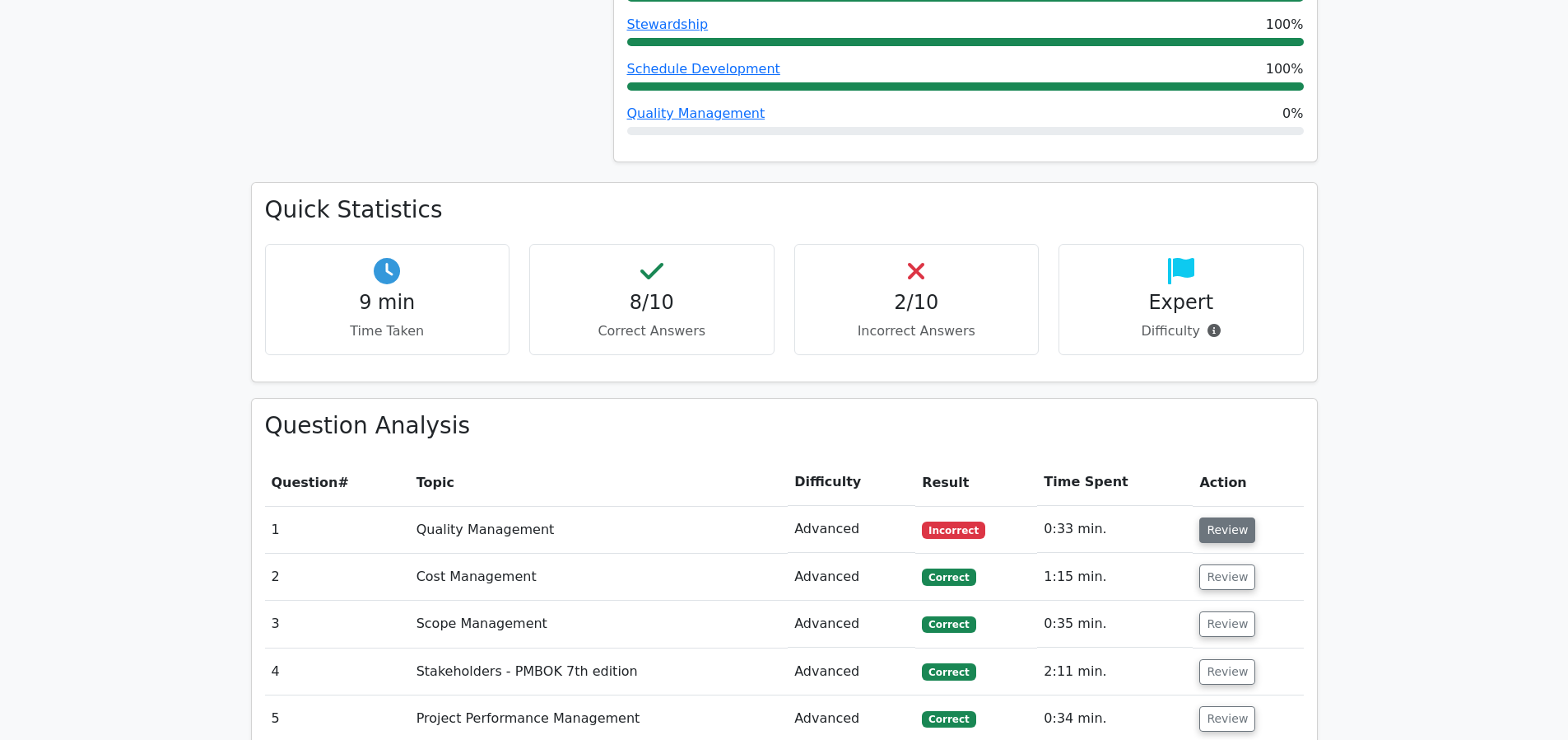
click at [1205, 518] on button "Review" at bounding box center [1228, 530] width 56 height 25
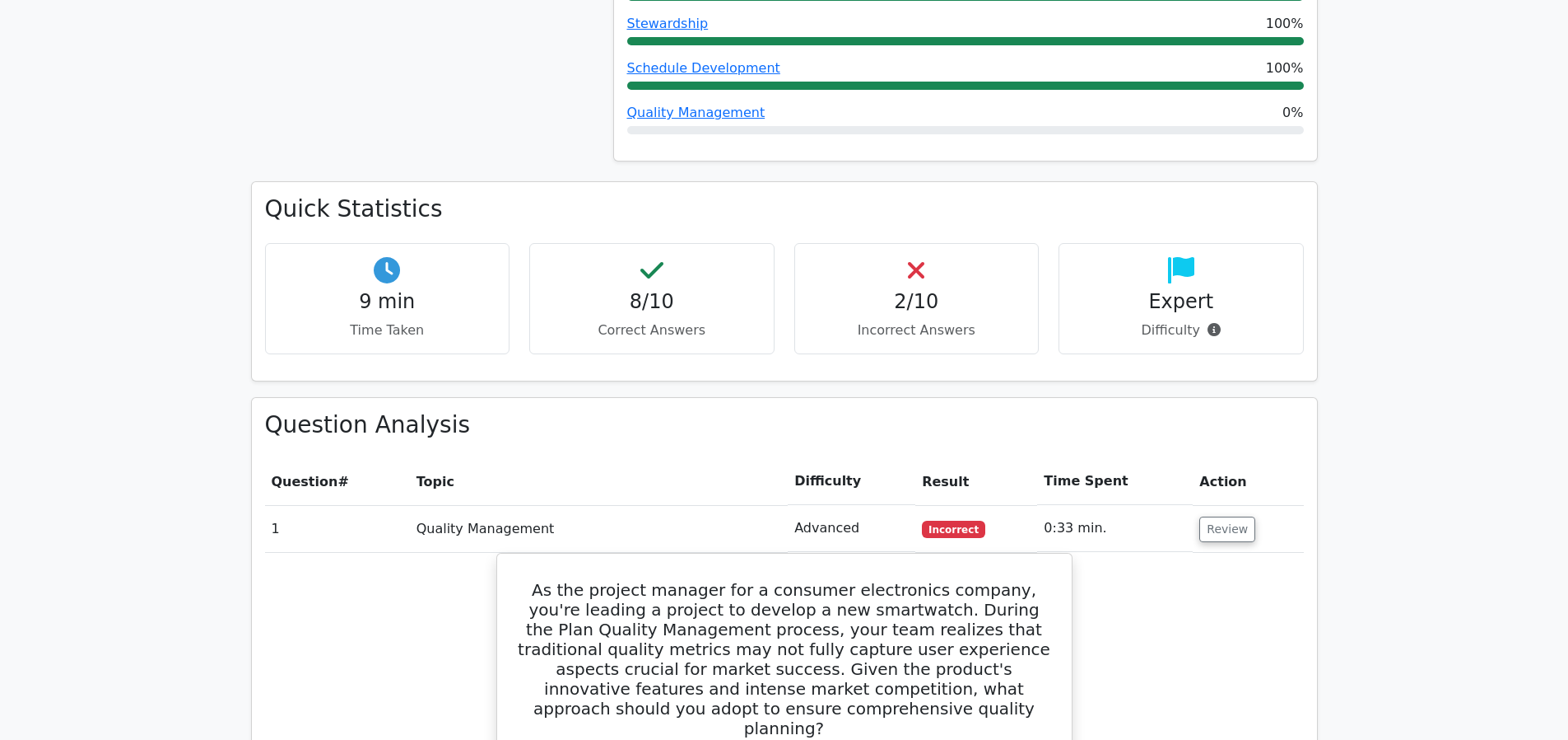
scroll to position [1410, 0]
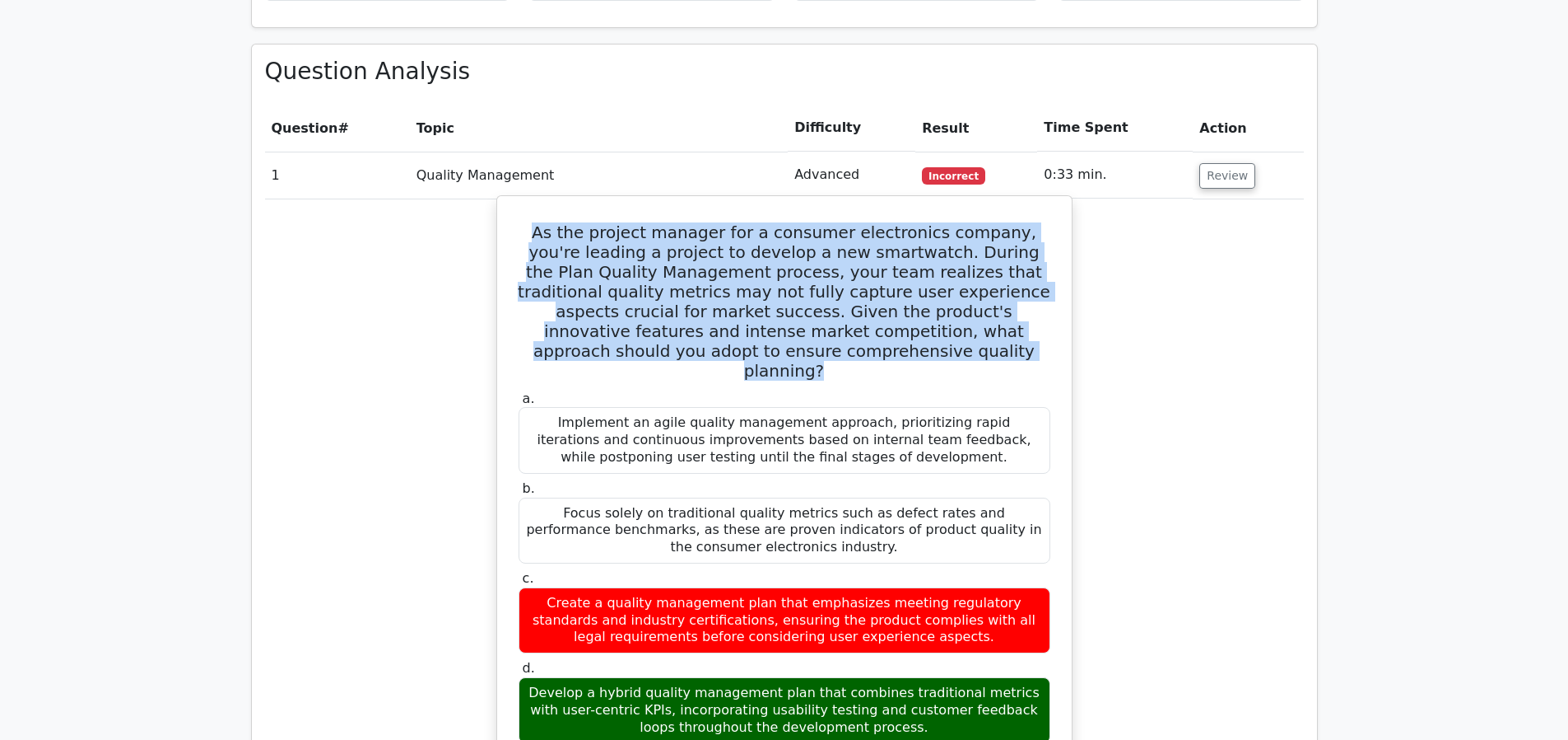
drag, startPoint x: 524, startPoint y: 169, endPoint x: 859, endPoint y: 297, distance: 358.6
click at [859, 297] on h5 "As the project manager for a consumer electronics company, you're leading a pro…" at bounding box center [784, 301] width 535 height 158
copy h5 "As the project manager for a consumer electronics company, you're leading a pro…"
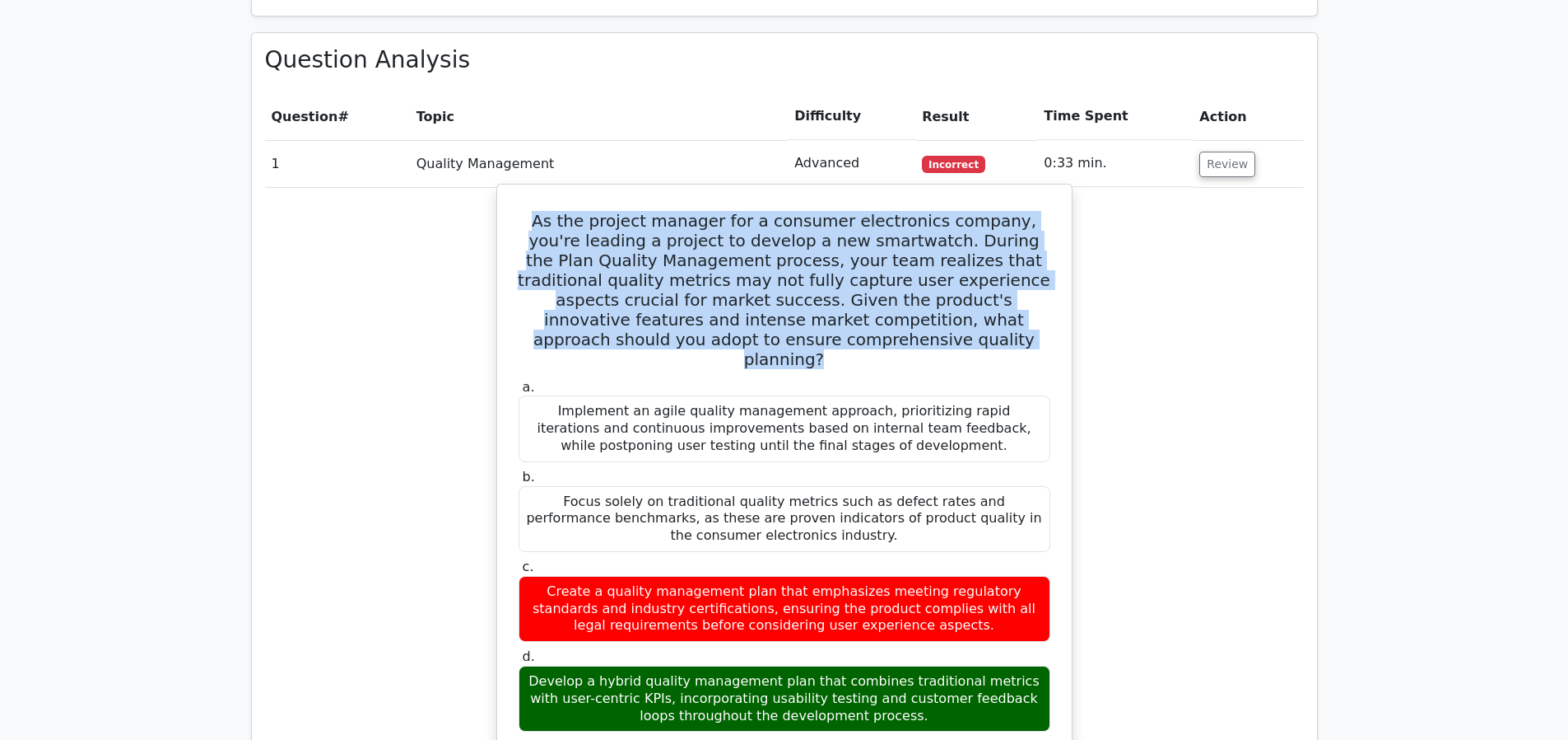
scroll to position [1425, 0]
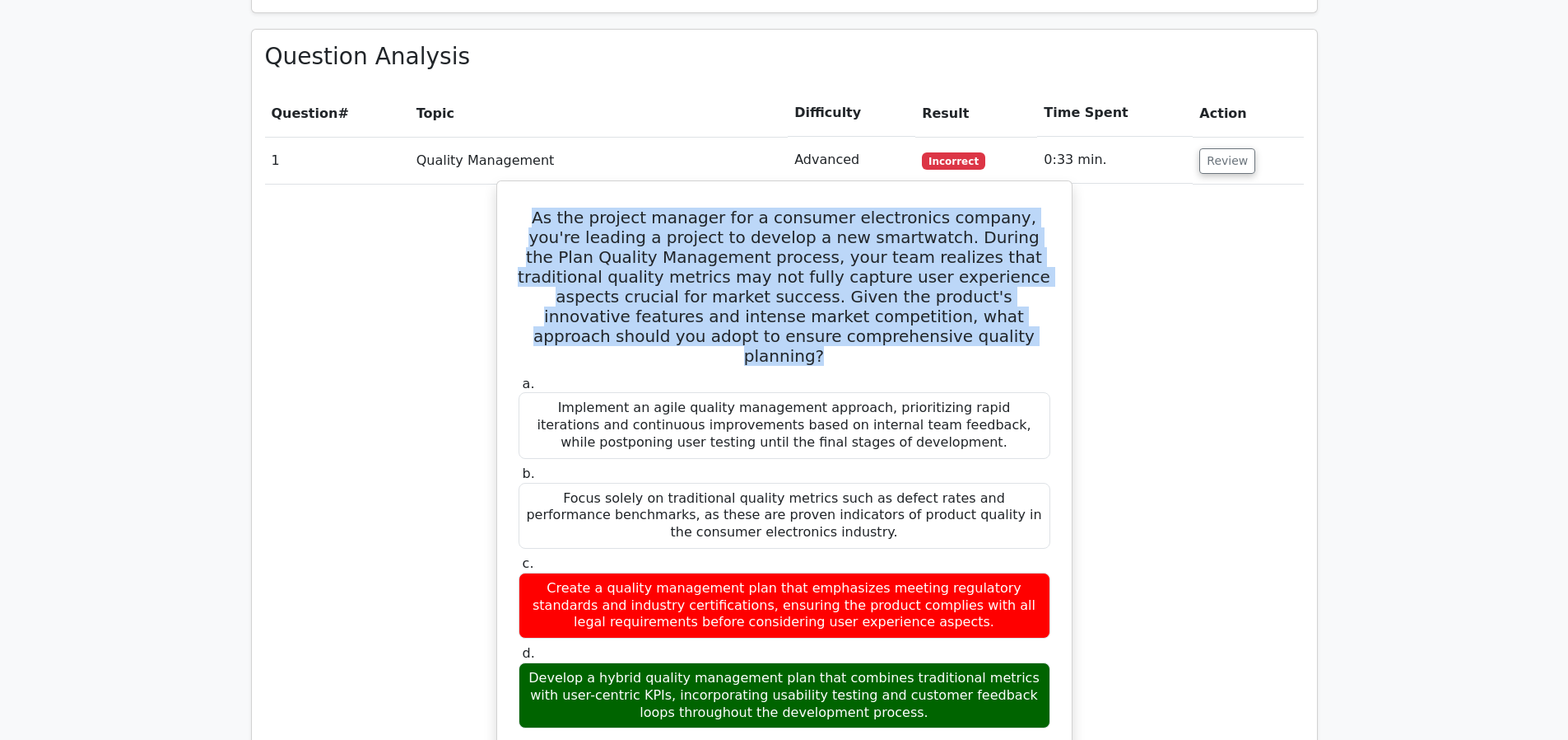
drag, startPoint x: 535, startPoint y: 326, endPoint x: 932, endPoint y: 629, distance: 499.4
click at [933, 633] on div "a. Implement an agile quality management approach, prioritizing rapid iteration…" at bounding box center [784, 552] width 551 height 360
copy div "Implement an agile quality management approach, prioritizing rapid iterations a…"
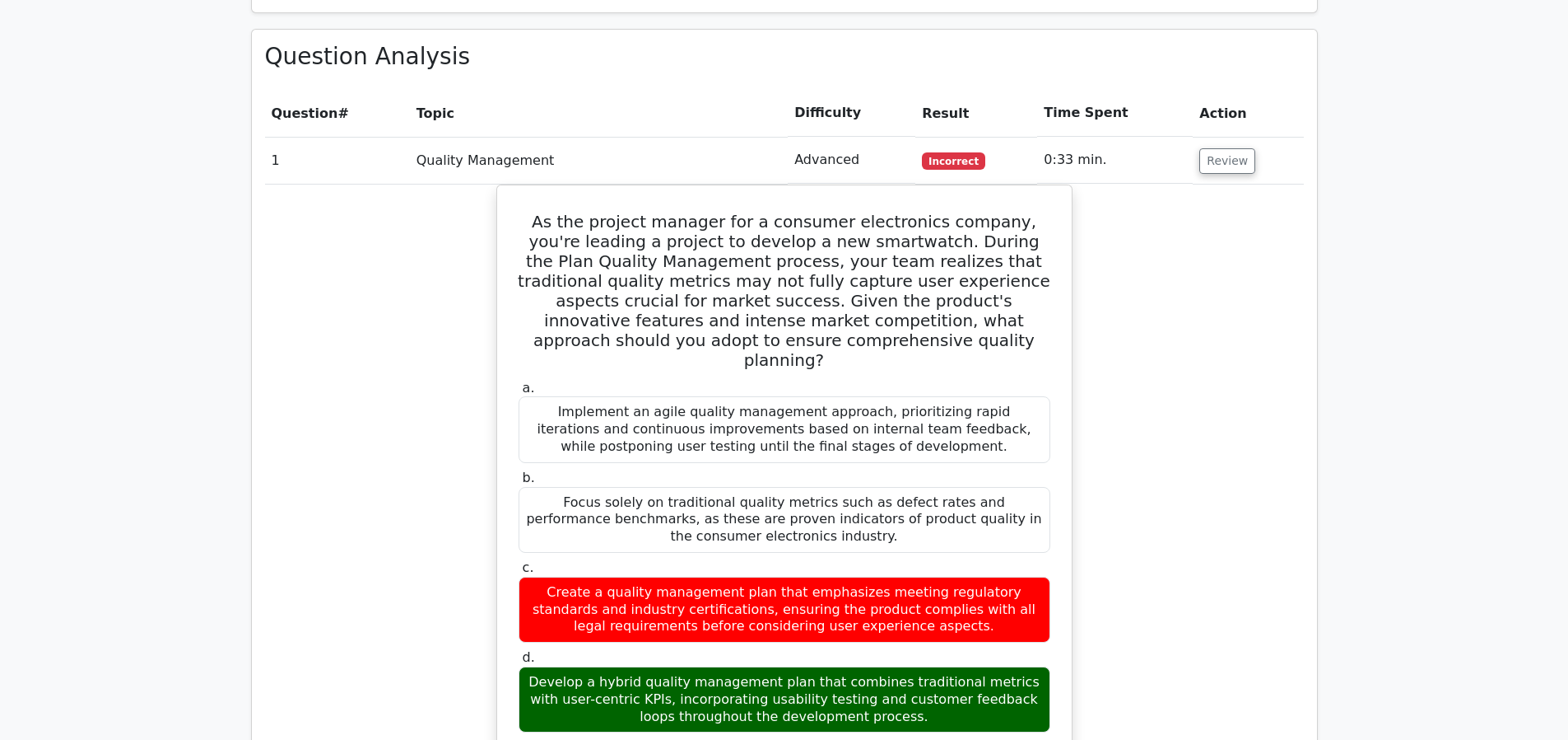
click at [1209, 148] on button "Review" at bounding box center [1228, 161] width 56 height 25
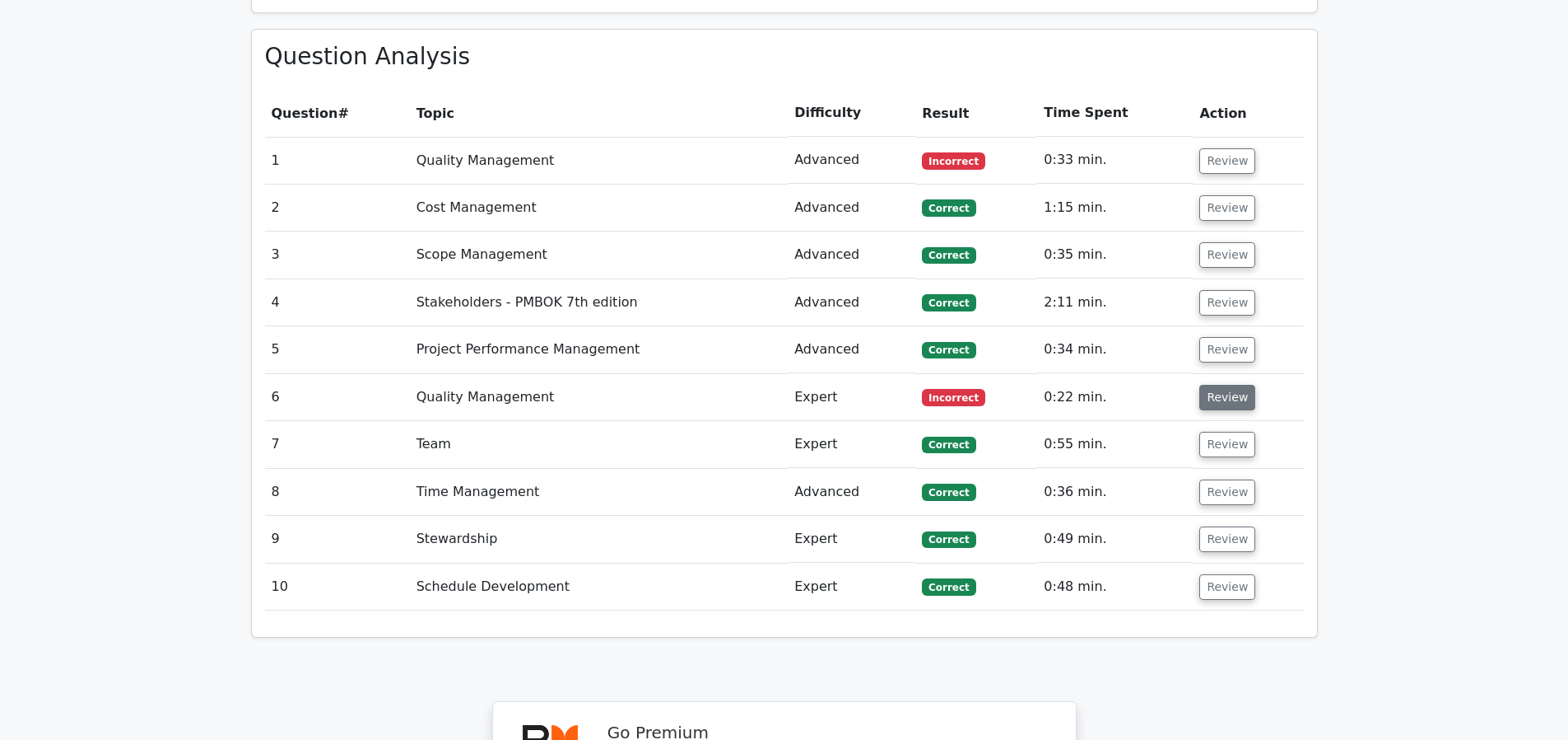
click at [1220, 385] on button "Review" at bounding box center [1228, 398] width 56 height 25
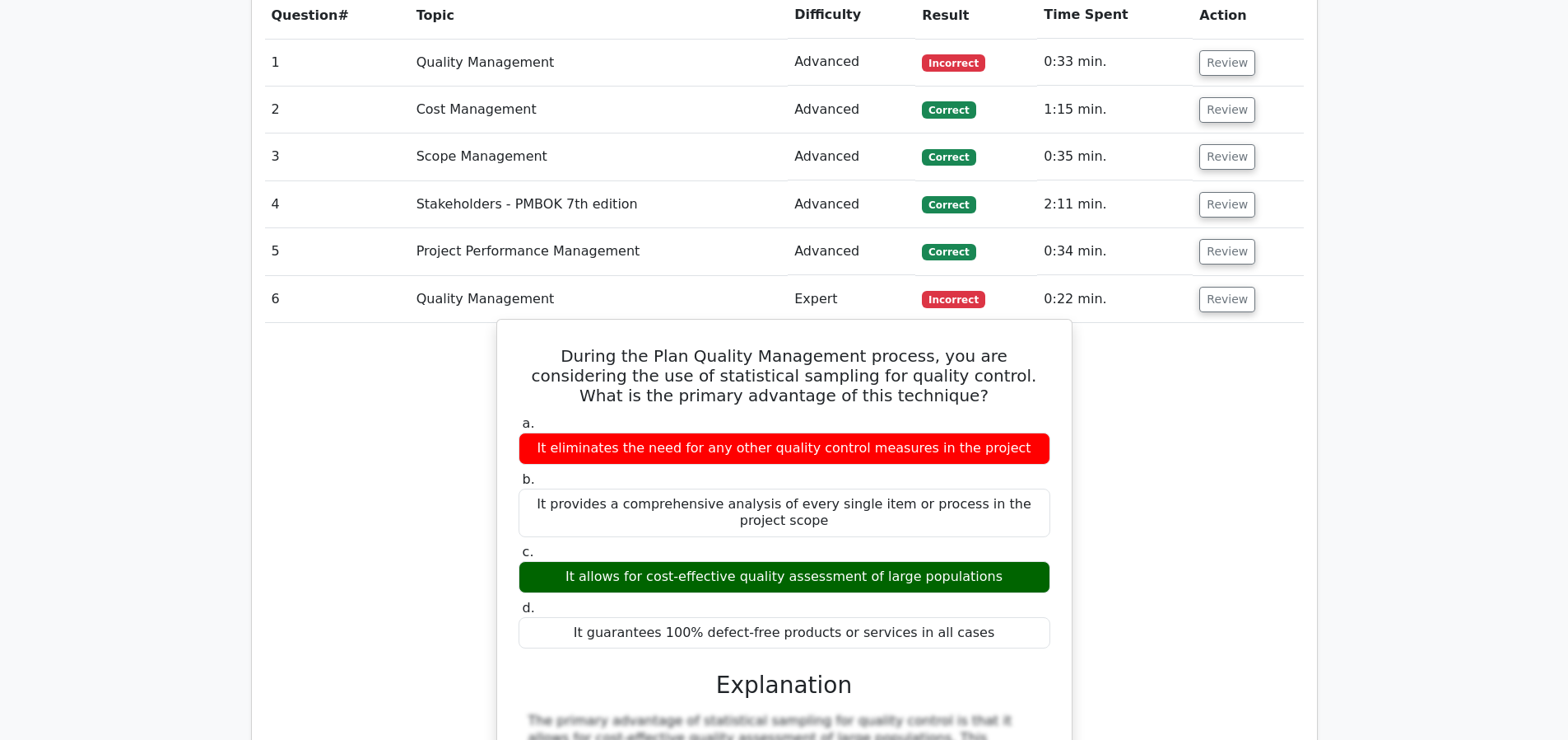
scroll to position [1521, 0]
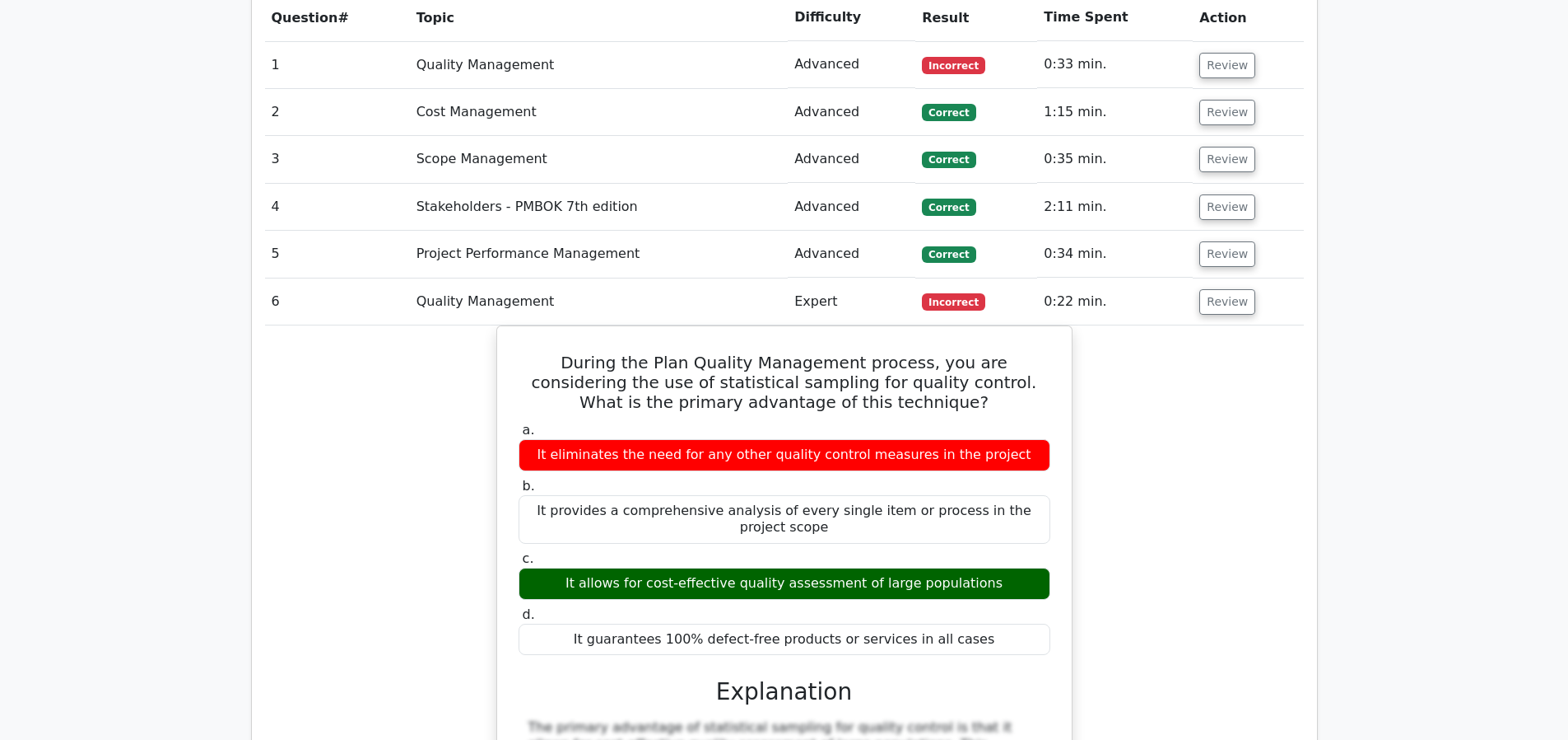
drag, startPoint x: 518, startPoint y: 301, endPoint x: 861, endPoint y: 260, distance: 345.4
copy div "During the Plan Quality Management process, you are considering the use of stat…"
click at [1217, 289] on button "Review" at bounding box center [1228, 302] width 56 height 25
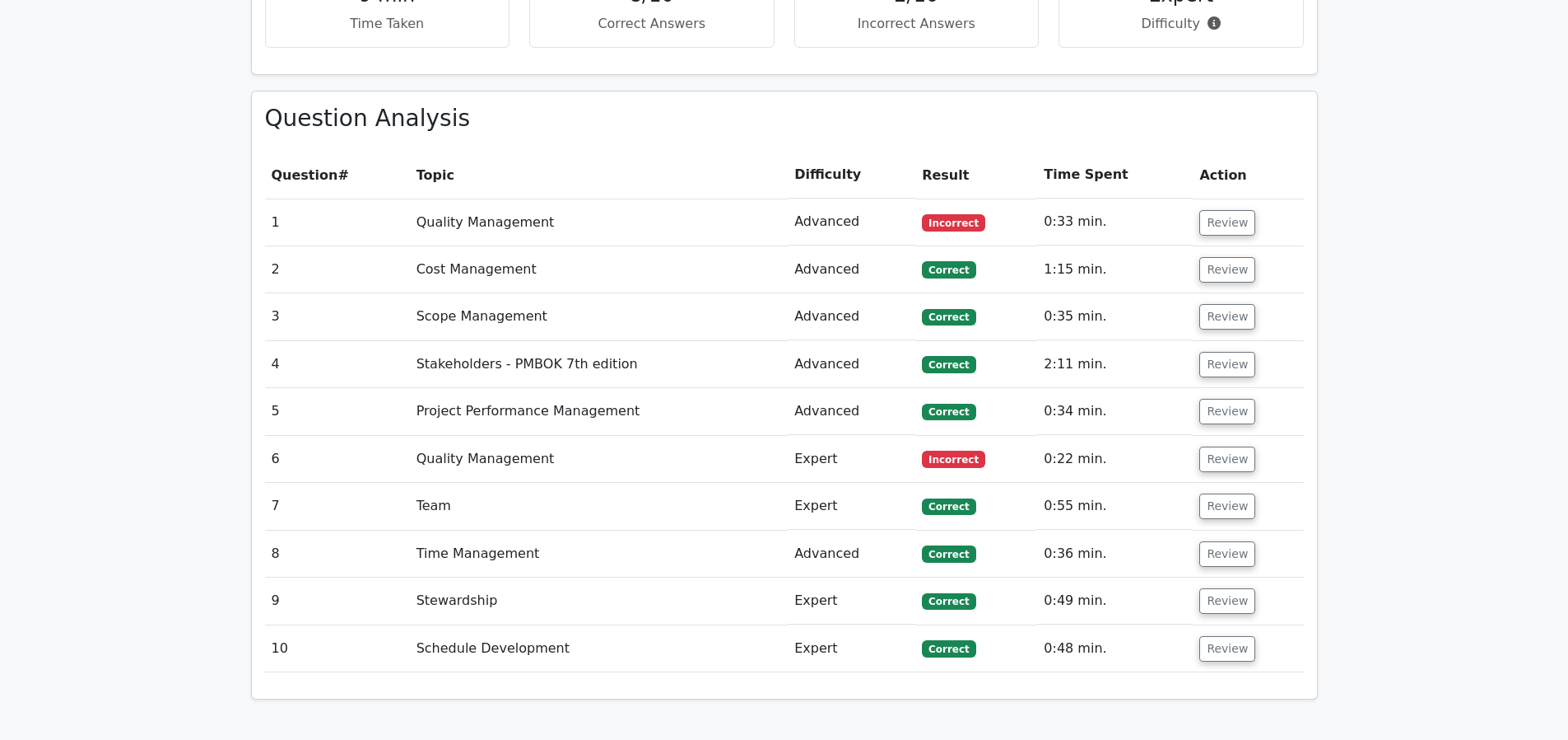
scroll to position [1360, 0]
